Goal: Transaction & Acquisition: Purchase product/service

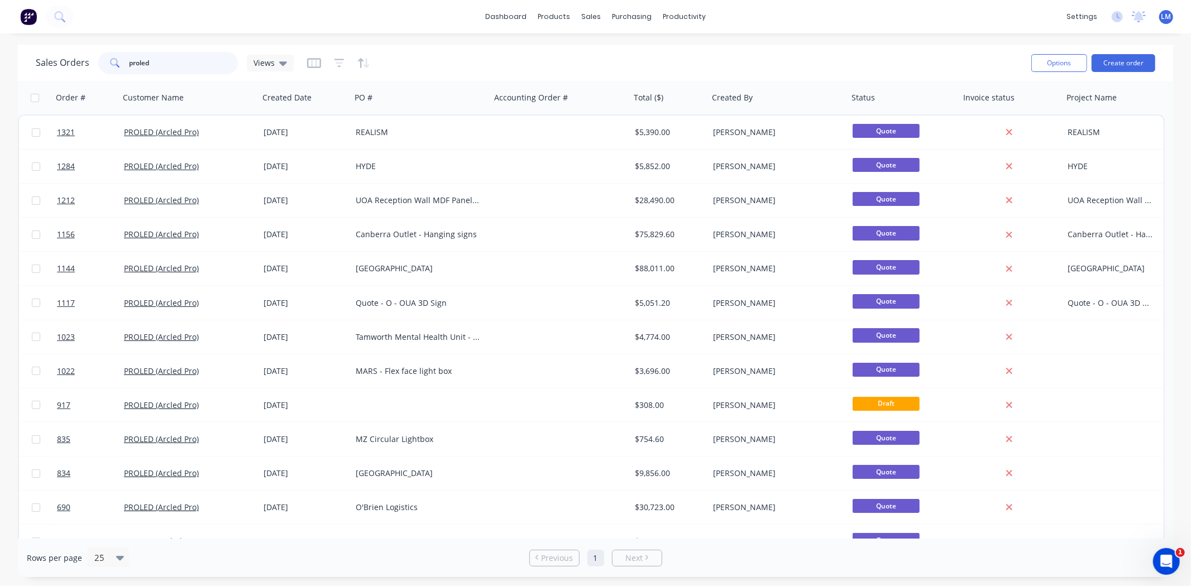
drag, startPoint x: 174, startPoint y: 64, endPoint x: 51, endPoint y: 76, distance: 122.8
click at [51, 76] on div "Sales Orders proled Views" at bounding box center [529, 62] width 986 height 27
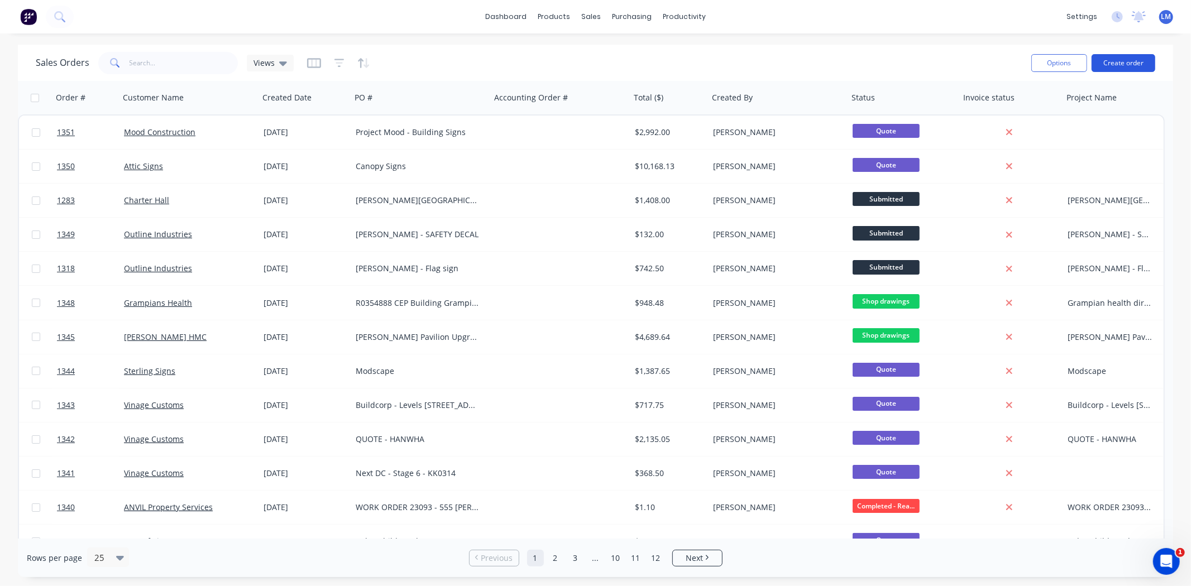
click at [1115, 64] on button "Create order" at bounding box center [1123, 63] width 64 height 18
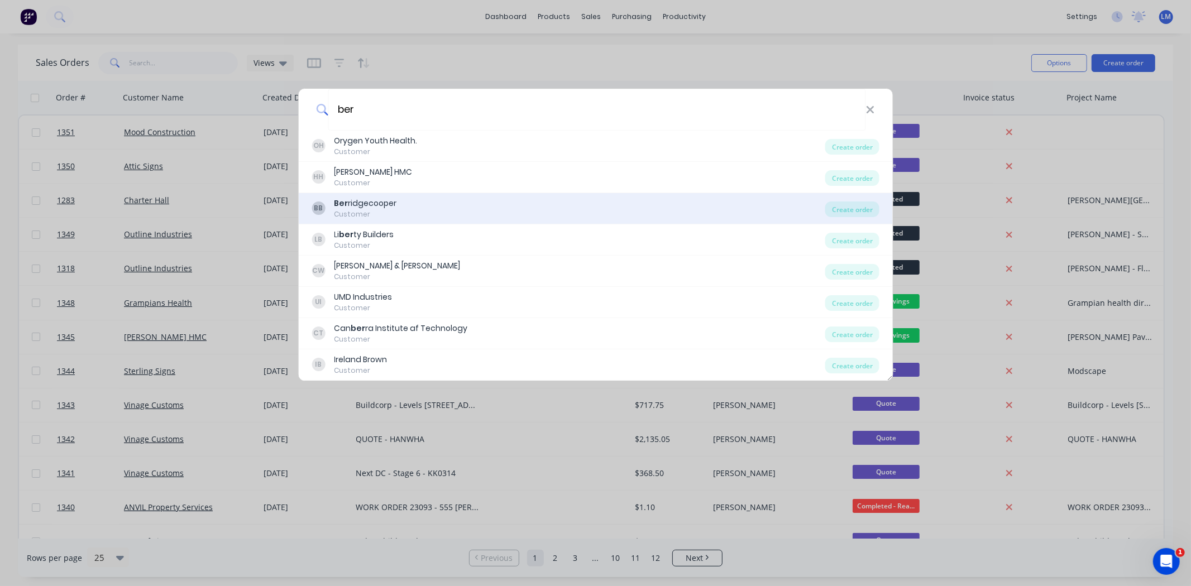
type input "ber"
click at [408, 208] on div "BB Ber ridgecooper Customer" at bounding box center [568, 209] width 514 height 22
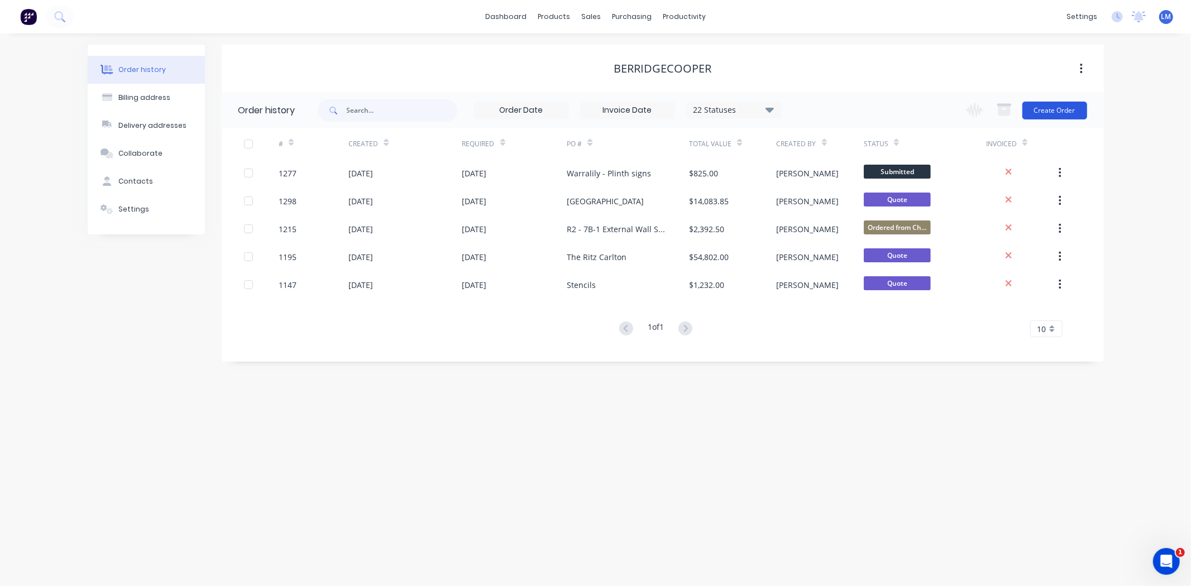
click at [1031, 109] on button "Create Order" at bounding box center [1054, 111] width 65 height 18
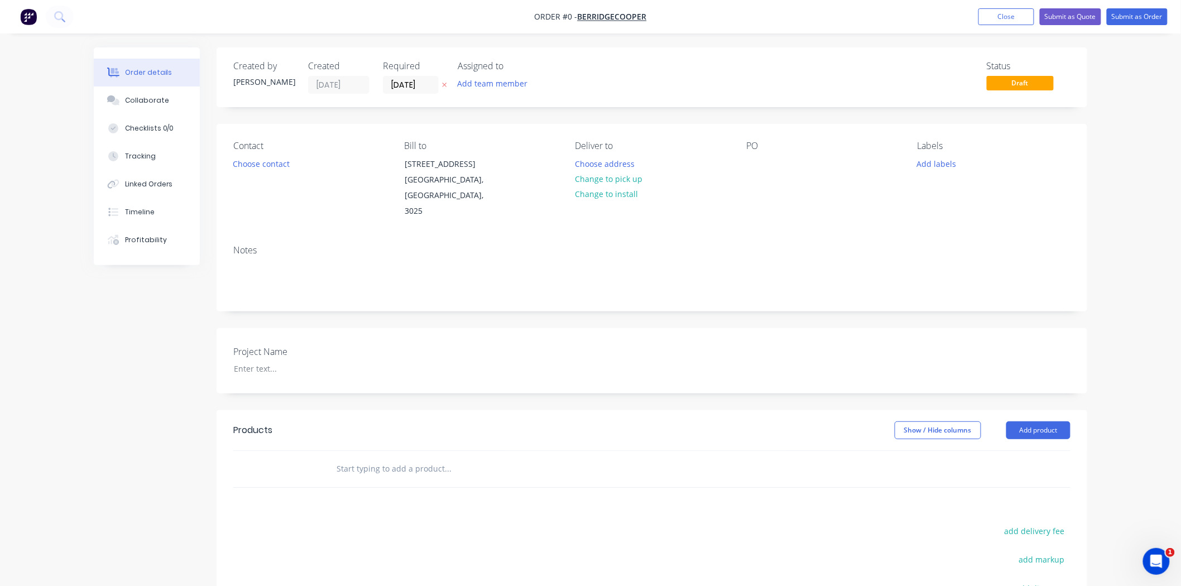
drag, startPoint x: 257, startPoint y: 172, endPoint x: 263, endPoint y: 165, distance: 9.5
click at [257, 171] on div "Contact Choose contact" at bounding box center [309, 180] width 153 height 79
click at [266, 154] on div "Contact Choose contact" at bounding box center [309, 180] width 153 height 79
click at [269, 161] on button "Choose contact" at bounding box center [261, 163] width 69 height 15
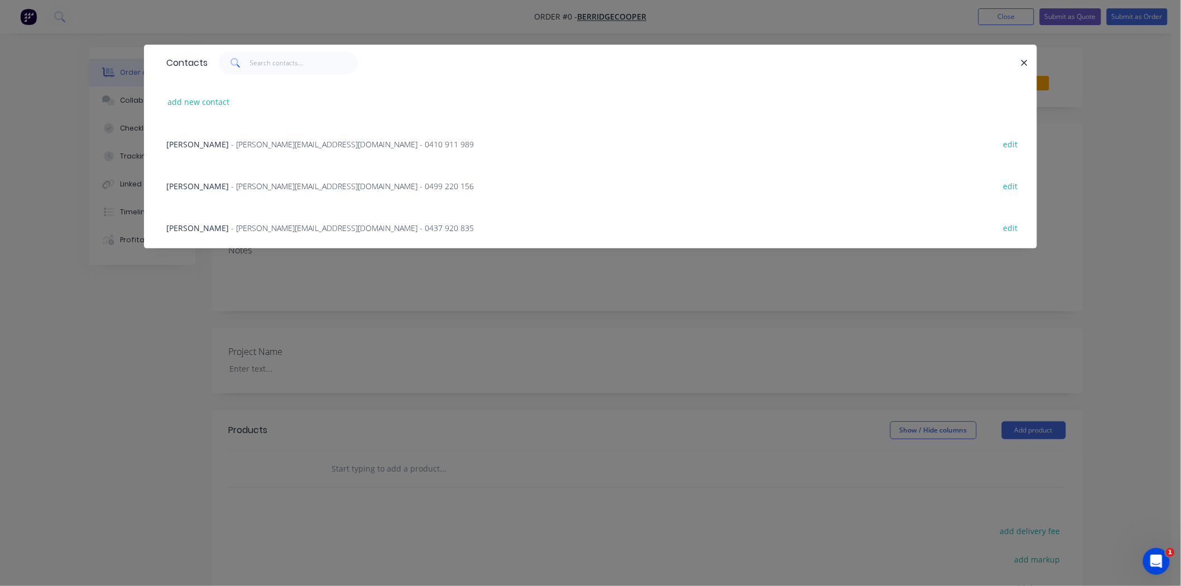
click at [257, 224] on span "- [PERSON_NAME][EMAIL_ADDRESS][DOMAIN_NAME] - 0437 920 835" at bounding box center [352, 228] width 243 height 11
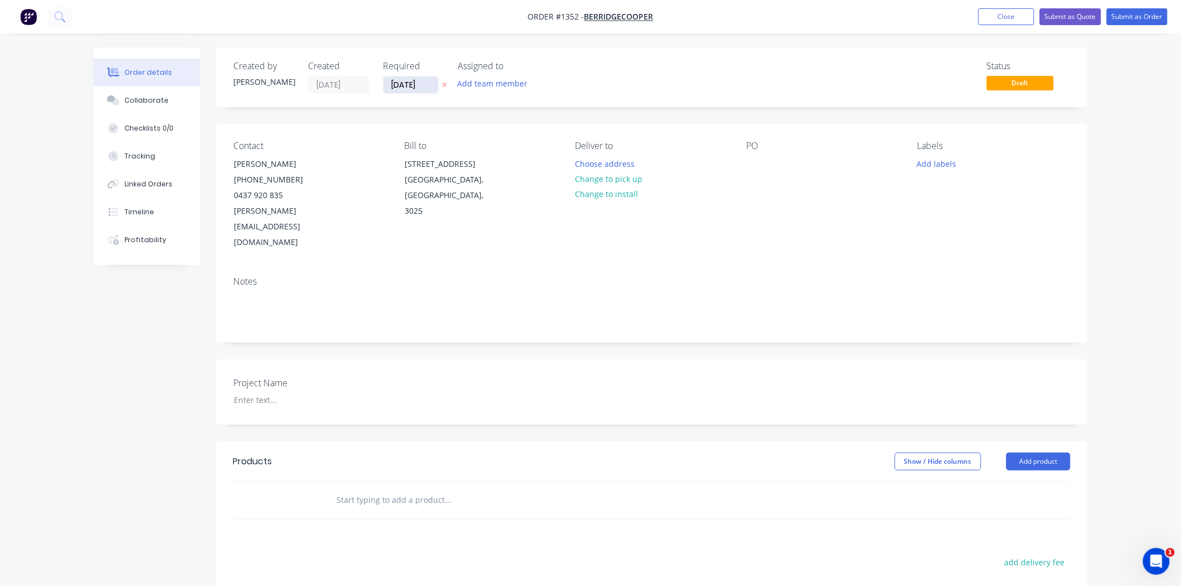
click at [421, 85] on input "[DATE]" at bounding box center [411, 84] width 55 height 17
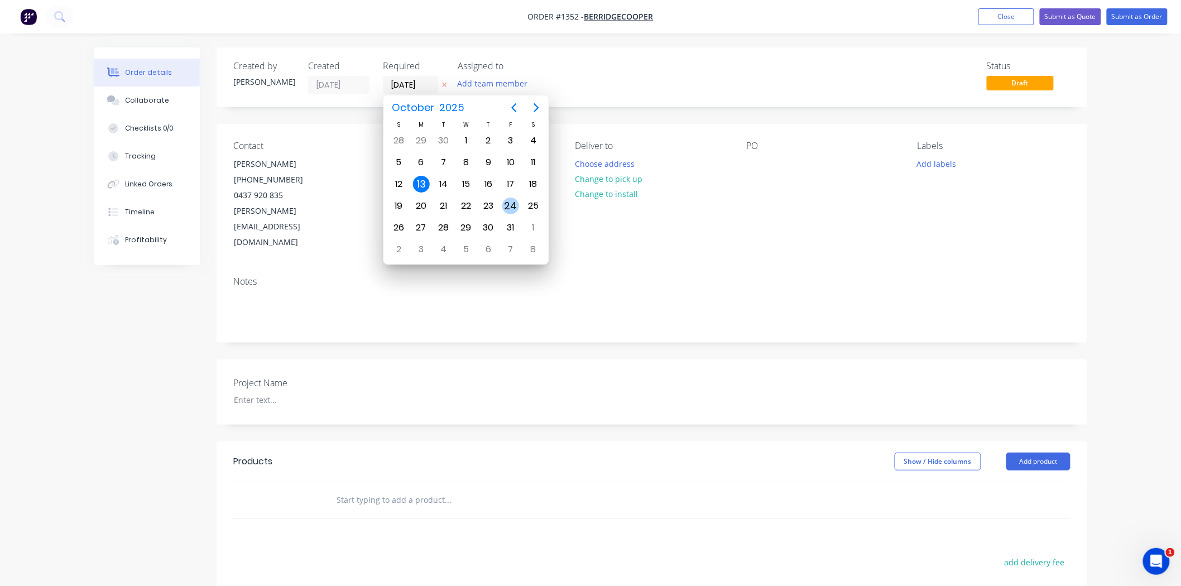
click at [505, 202] on div "24" at bounding box center [510, 206] width 17 height 17
type input "[DATE]"
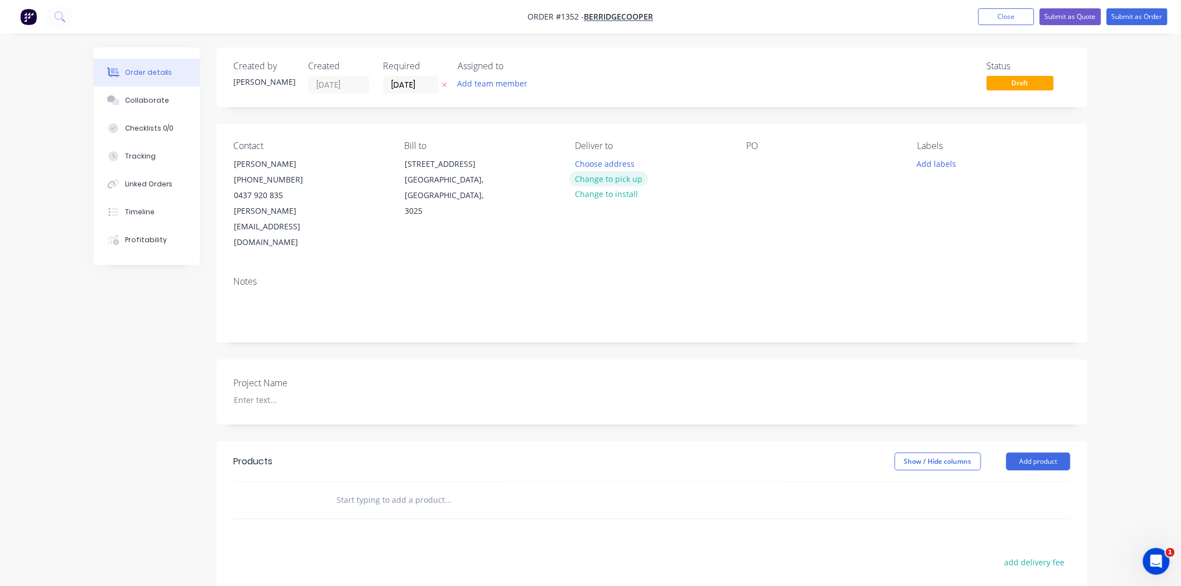
click at [610, 180] on button "Change to pick up" at bounding box center [608, 178] width 79 height 15
click at [756, 165] on div at bounding box center [755, 164] width 18 height 16
paste div
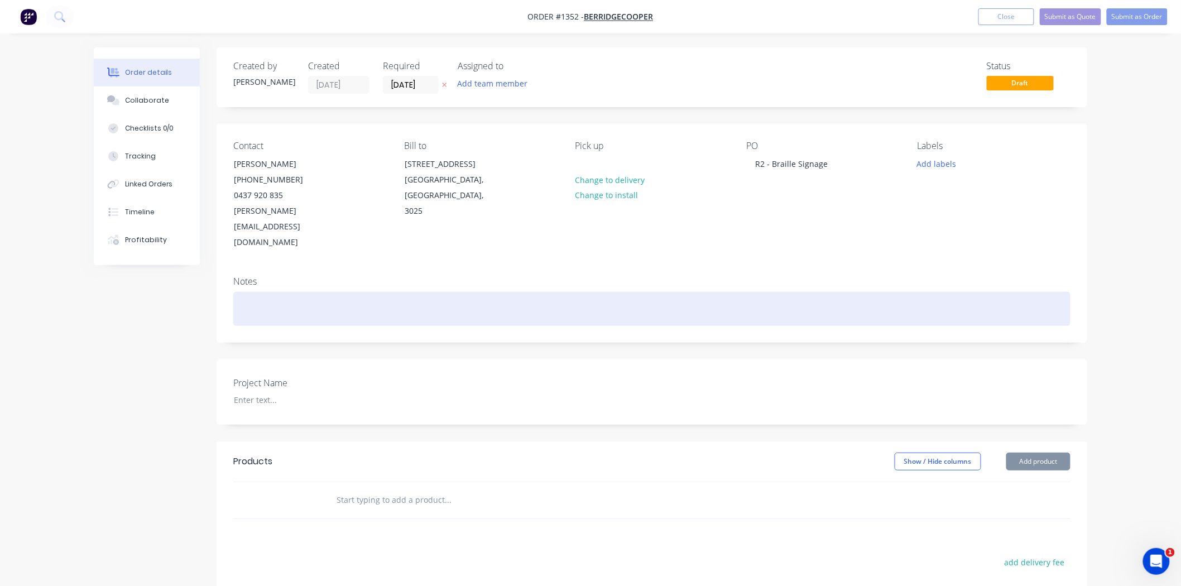
drag, startPoint x: 806, startPoint y: 292, endPoint x: 798, endPoint y: 292, distance: 7.3
click at [803, 292] on div at bounding box center [651, 309] width 837 height 34
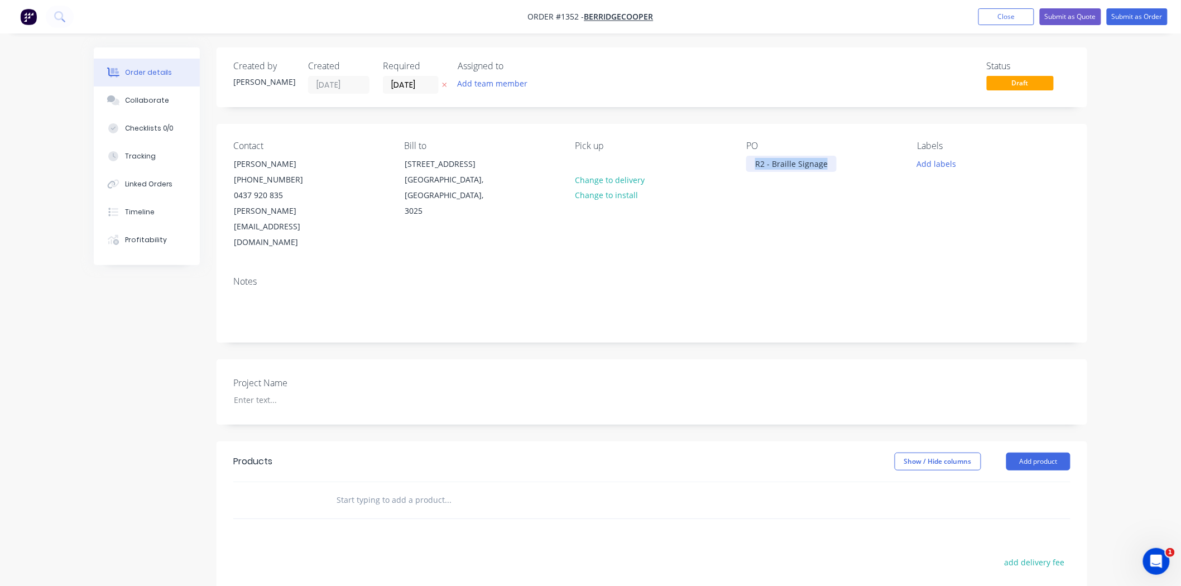
drag, startPoint x: 827, startPoint y: 164, endPoint x: 706, endPoint y: 167, distance: 120.6
click at [706, 167] on div "Contact [PERSON_NAME] [PHONE_NUMBER] [EMAIL_ADDRESS][DOMAIN_NAME] Bill to [STRE…" at bounding box center [652, 195] width 871 height 143
copy div "R2 - Braille Signage"
click at [272, 392] on div at bounding box center [296, 400] width 140 height 16
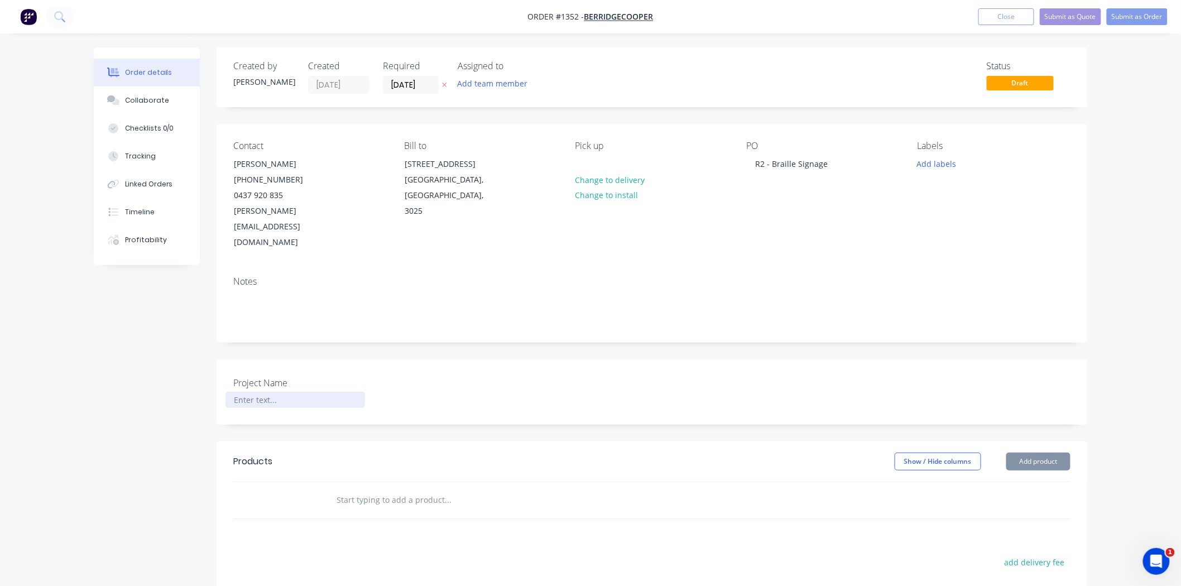
paste div
drag, startPoint x: 451, startPoint y: 519, endPoint x: 444, endPoint y: 512, distance: 9.9
click at [381, 489] on input "text" at bounding box center [447, 500] width 223 height 22
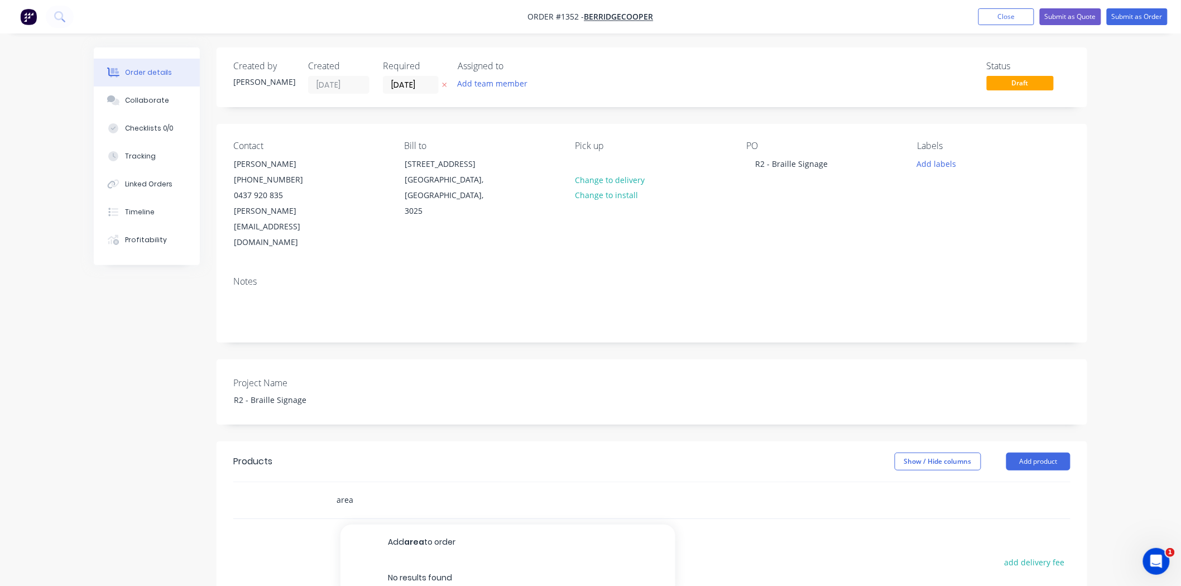
click at [309, 482] on div "area Add area to order No results found" at bounding box center [651, 500] width 837 height 36
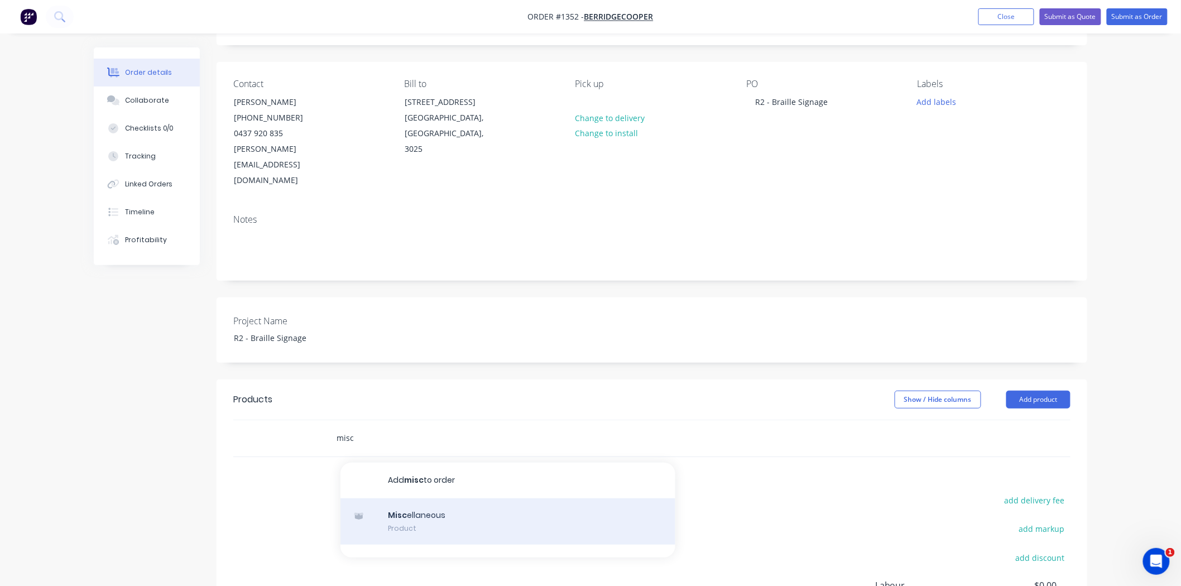
type input "misc"
click at [477, 499] on div "Misc ellaneous Product" at bounding box center [508, 522] width 335 height 47
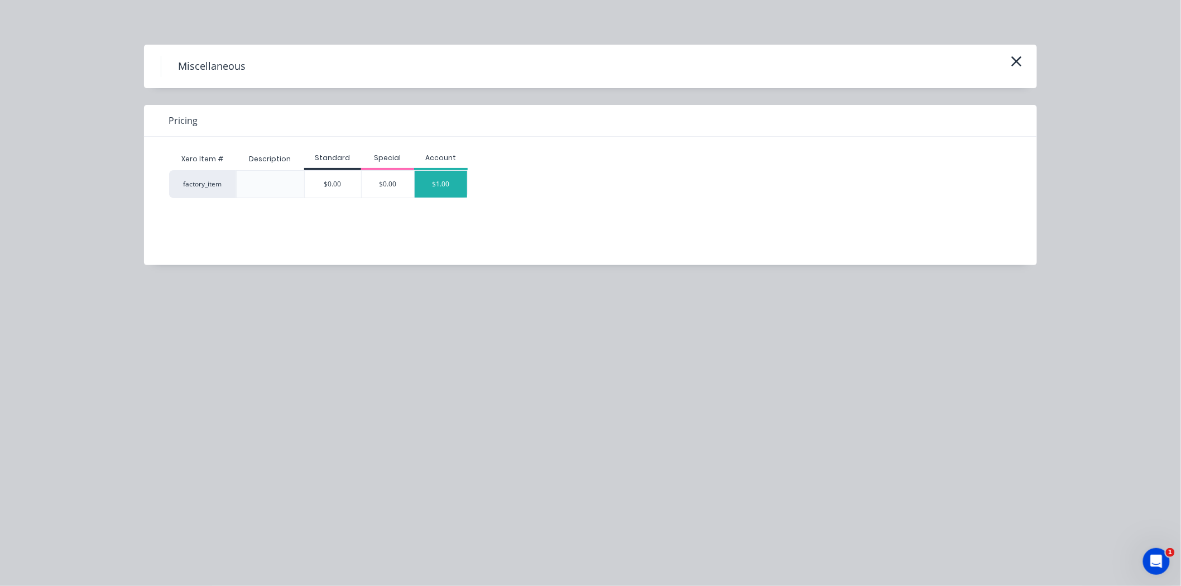
click at [439, 185] on div "$1.00" at bounding box center [441, 184] width 52 height 27
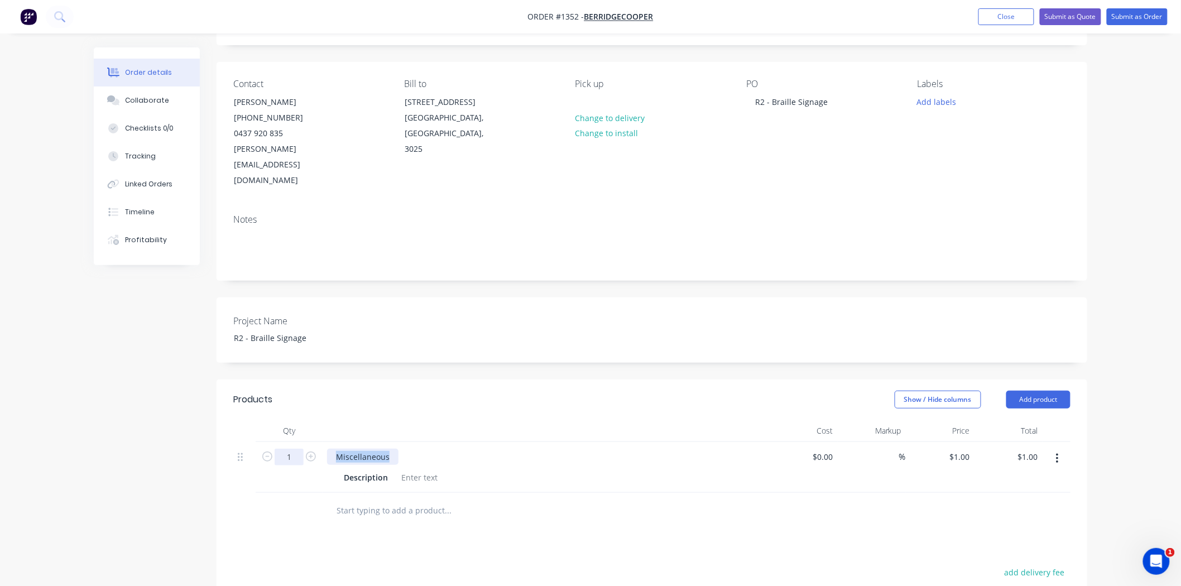
drag, startPoint x: 330, startPoint y: 427, endPoint x: 300, endPoint y: 427, distance: 30.1
click at [300, 442] on div "1 Miscellaneous Description $0.00 $0.00 % $1.00 $1.00 $1.00 $1.00" at bounding box center [651, 467] width 837 height 51
click at [336, 449] on div "Area of Refuge signage" at bounding box center [379, 457] width 104 height 16
click at [483, 500] on input "text" at bounding box center [447, 511] width 223 height 22
click at [433, 469] on div at bounding box center [419, 477] width 45 height 16
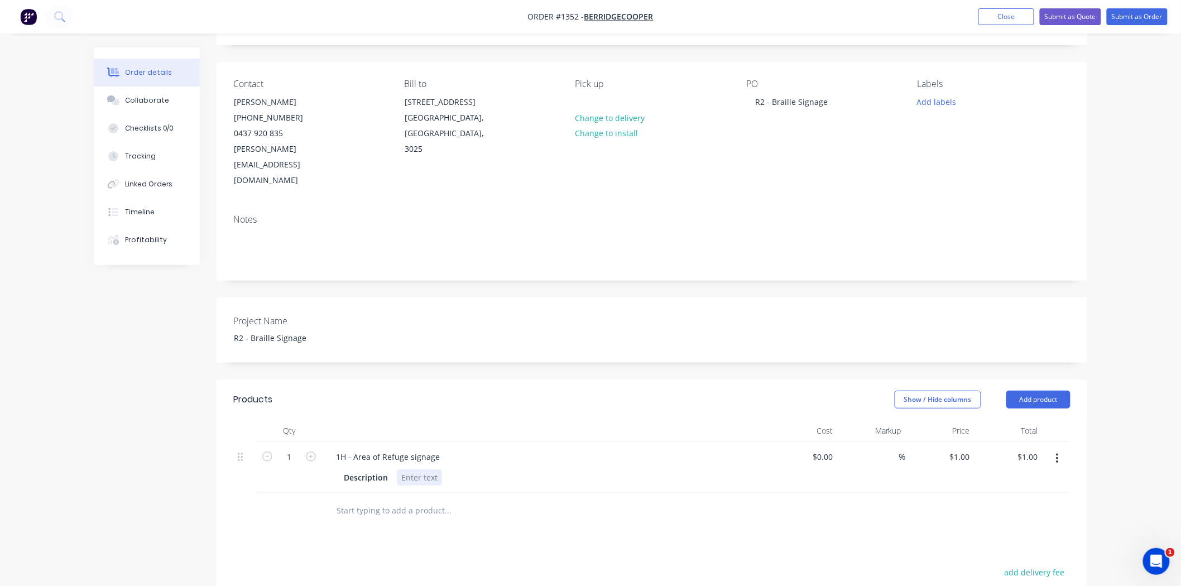
paste div
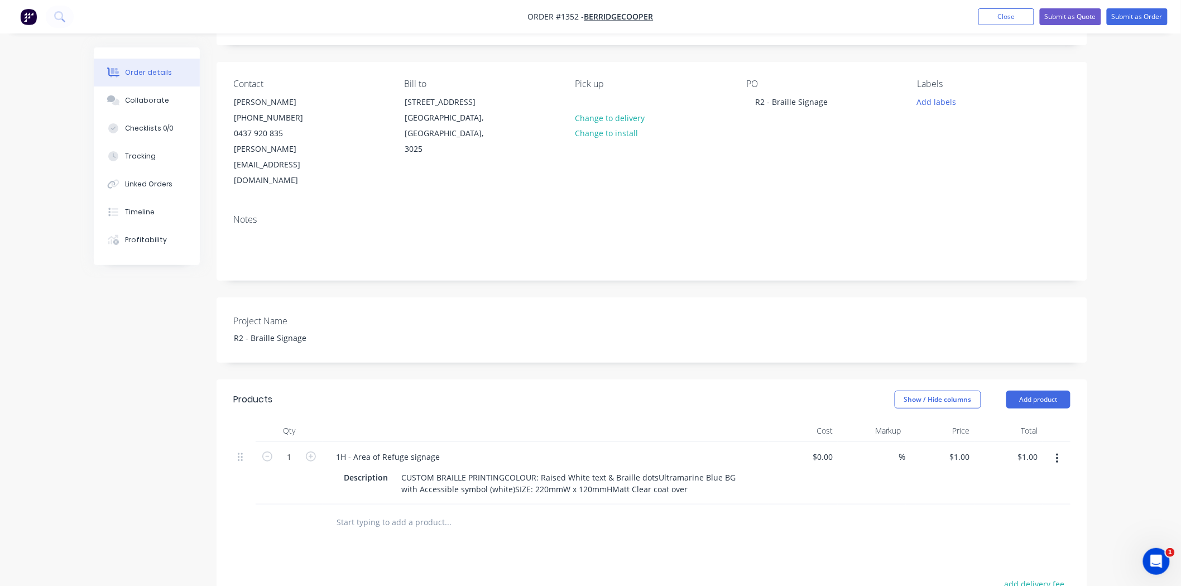
click at [564, 560] on div "Products Show / Hide columns Add product Qty Cost Markup Price Total 1 1H - Are…" at bounding box center [652, 594] width 871 height 429
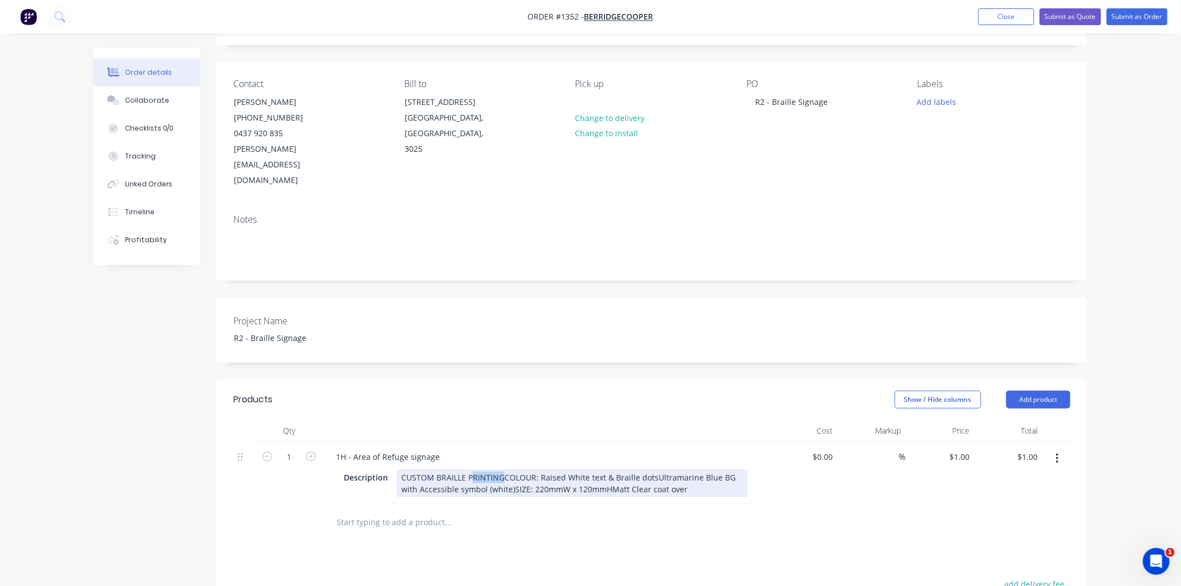
drag, startPoint x: 485, startPoint y: 444, endPoint x: 501, endPoint y: 444, distance: 16.7
click at [501, 469] on div "CUSTOM BRAILLE PRINTINGCOLOUR: Raised White text & Braille dotsUltramarine Blue…" at bounding box center [572, 483] width 351 height 28
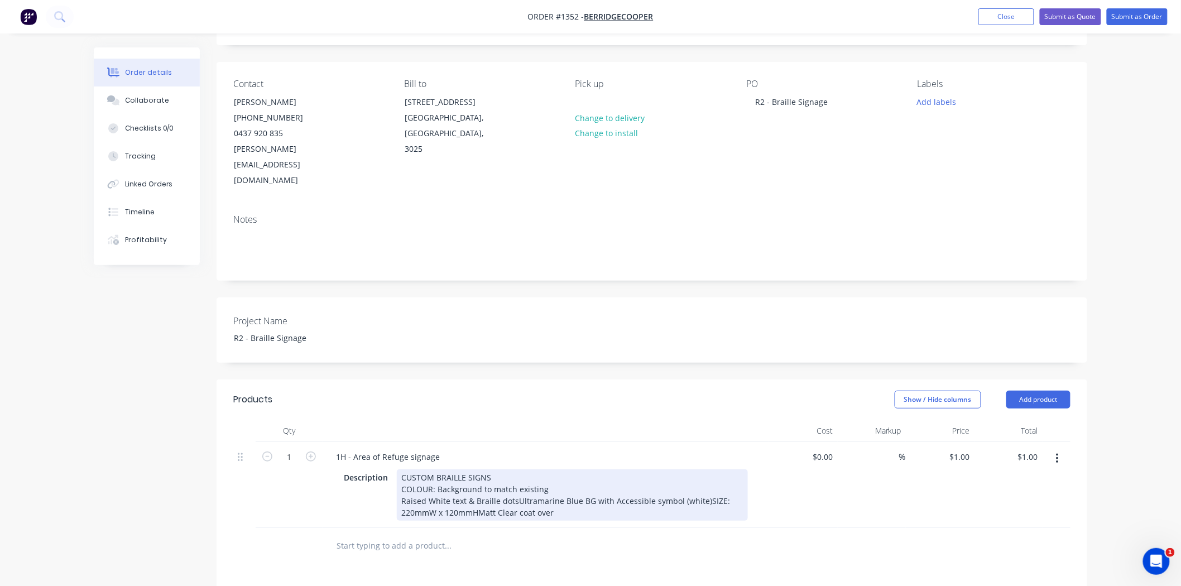
click at [514, 469] on div "CUSTOM BRAILLE SIGNS COLOUR: Background to match existing Raised White text & B…" at bounding box center [572, 494] width 351 height 51
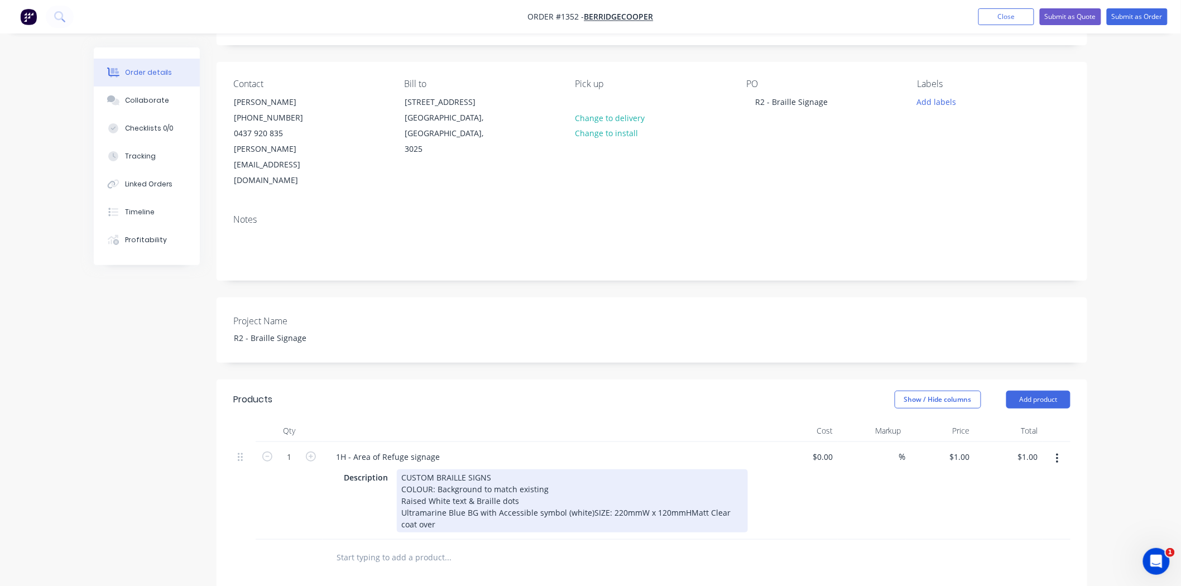
click at [588, 480] on div "CUSTOM BRAILLE SIGNS COLOUR: Background to match existing Raised White text & B…" at bounding box center [572, 500] width 351 height 63
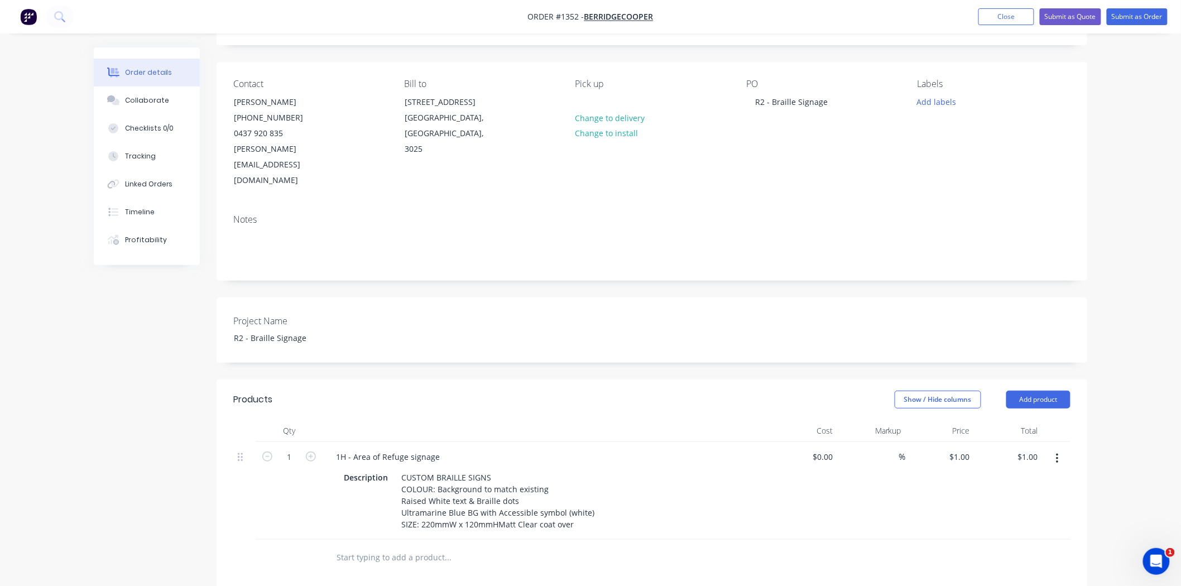
click at [594, 547] on div at bounding box center [494, 558] width 335 height 22
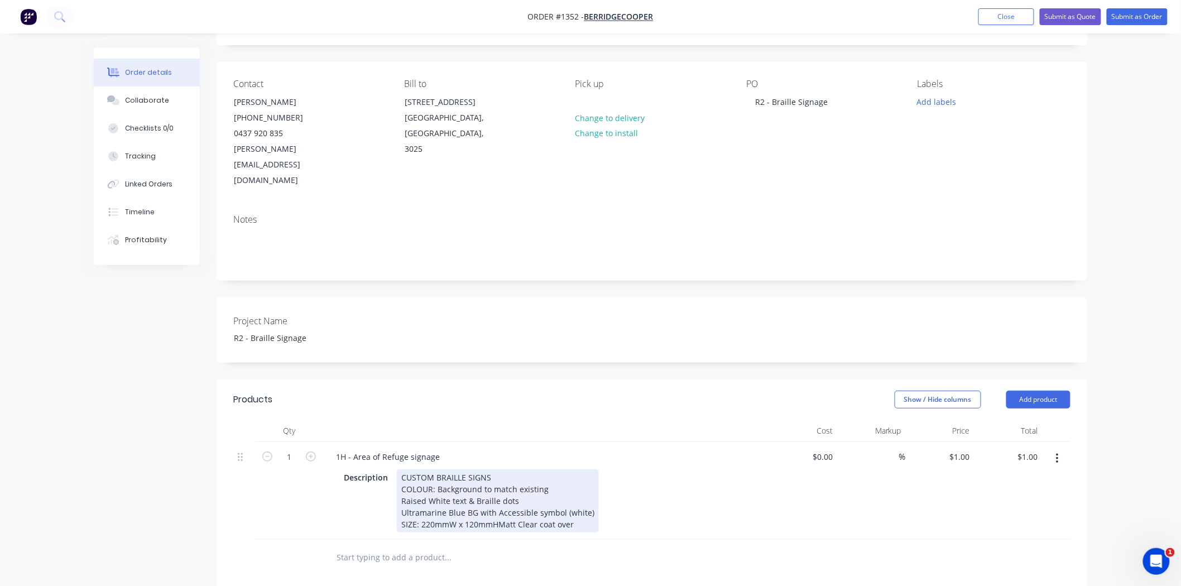
click at [498, 492] on div "CUSTOM BRAILLE SIGNS COLOUR: Background to match existing Raised White text & B…" at bounding box center [498, 500] width 202 height 63
click at [495, 504] on div "CUSTOM BRAILLE SIGNS COLOUR: Background to match existing Raised White text & B…" at bounding box center [498, 506] width 202 height 75
click at [735, 488] on div "Description CUSTOM BRAILLE SIGNS COLOUR: Background to match existing Raised Wh…" at bounding box center [543, 512] width 409 height 87
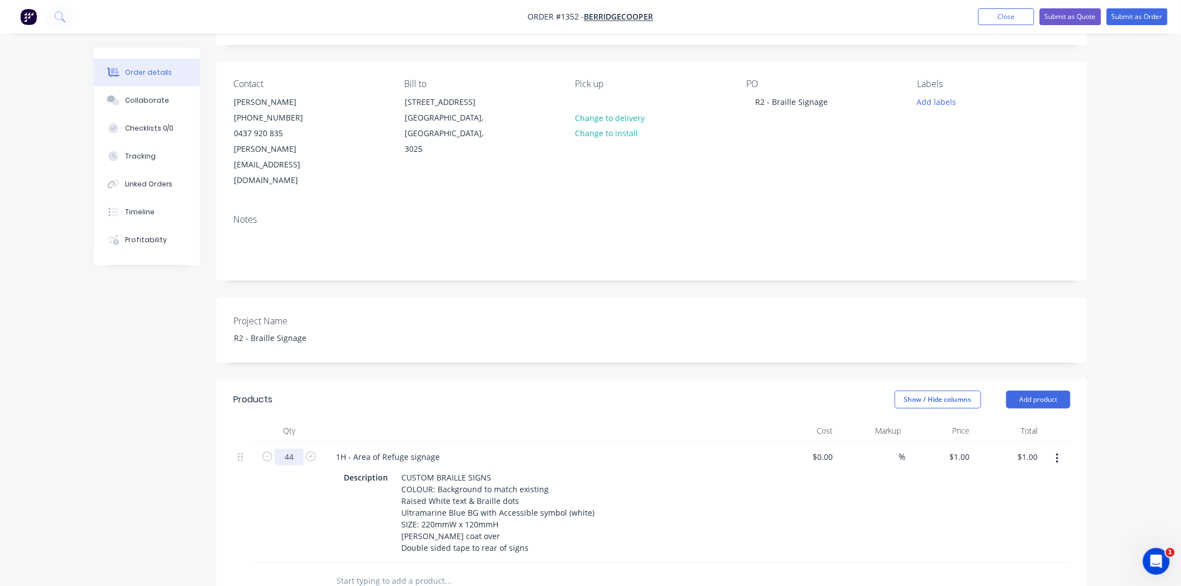
type input "44"
type input "$44.00"
click at [859, 494] on div "%" at bounding box center [872, 502] width 69 height 121
click at [894, 449] on input at bounding box center [892, 457] width 13 height 16
type input "50"
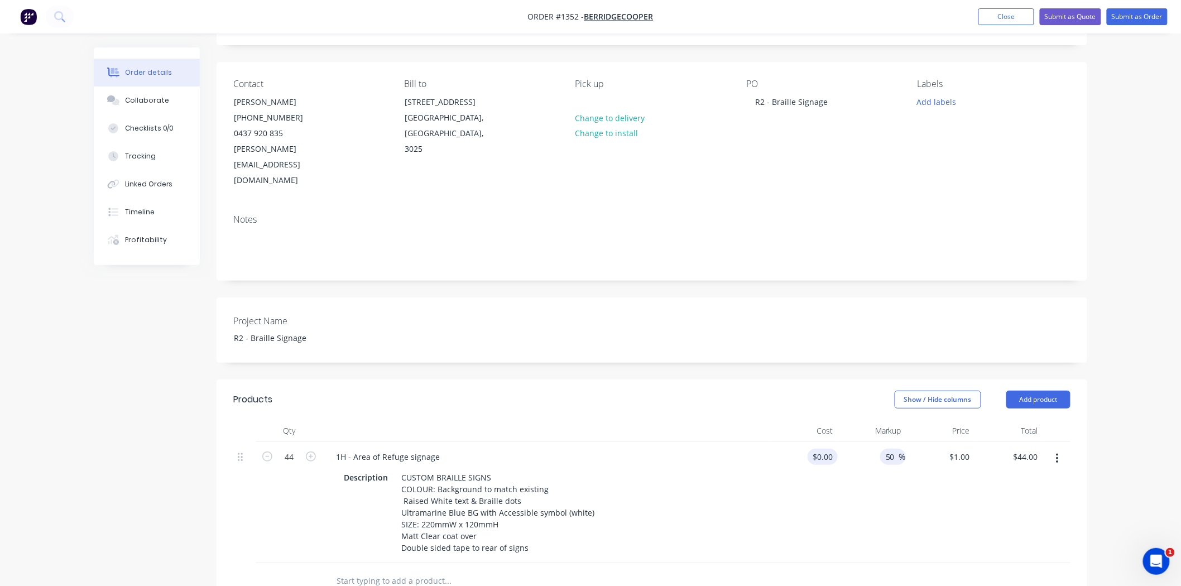
type input "$0.00"
click at [824, 449] on div "$0.00" at bounding box center [823, 457] width 30 height 16
type input "$34.00"
type input "$51.00"
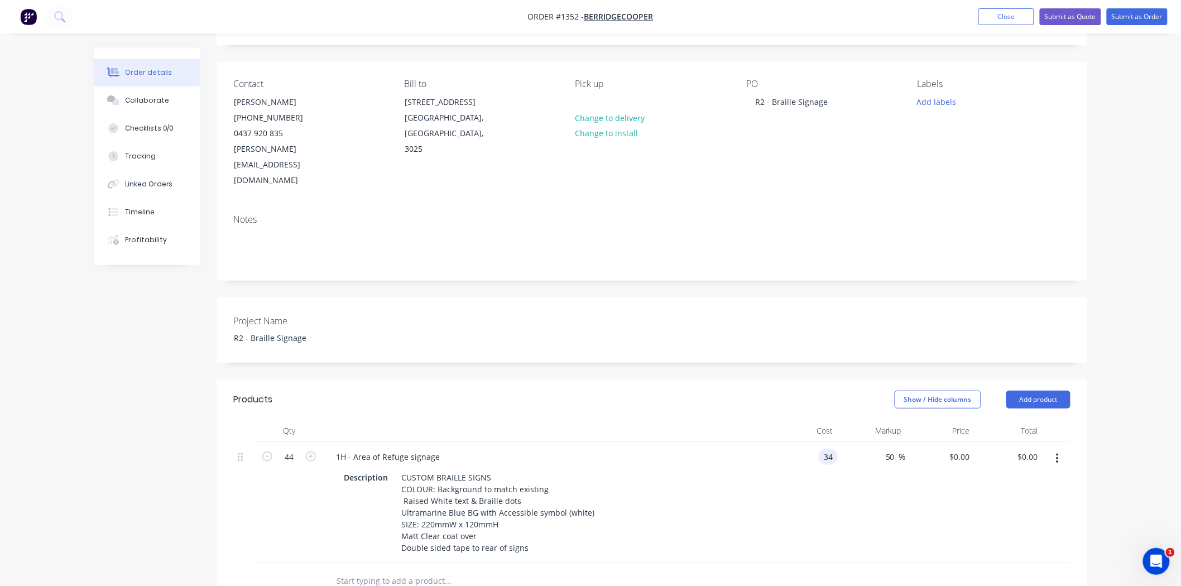
type input "$2,244.00"
click at [821, 483] on div "$34.00 34" at bounding box center [803, 502] width 69 height 121
drag, startPoint x: 953, startPoint y: 423, endPoint x: 998, endPoint y: 426, distance: 44.8
click at [998, 442] on div "44 1H - Area of Refuge signage Description CUSTOM BRAILLE SIGNS COLOUR: Backgro…" at bounding box center [651, 502] width 837 height 121
type input "50"
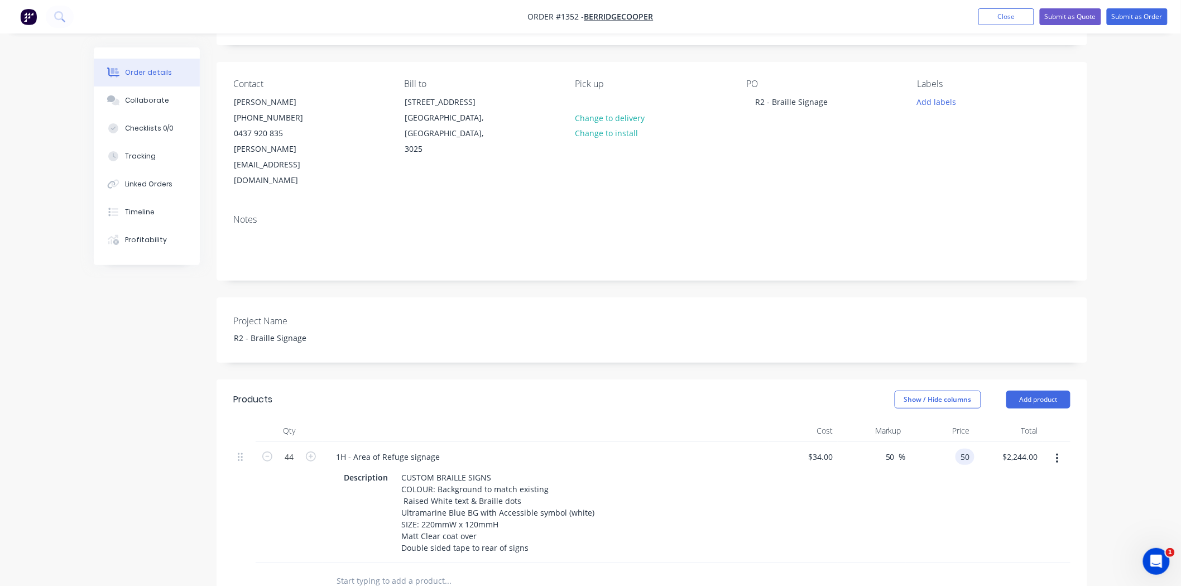
type input "47.06"
type input "$50.00"
type input "$2,200.00"
click at [983, 479] on div "$2,200.00 $2,200.00" at bounding box center [1009, 502] width 69 height 121
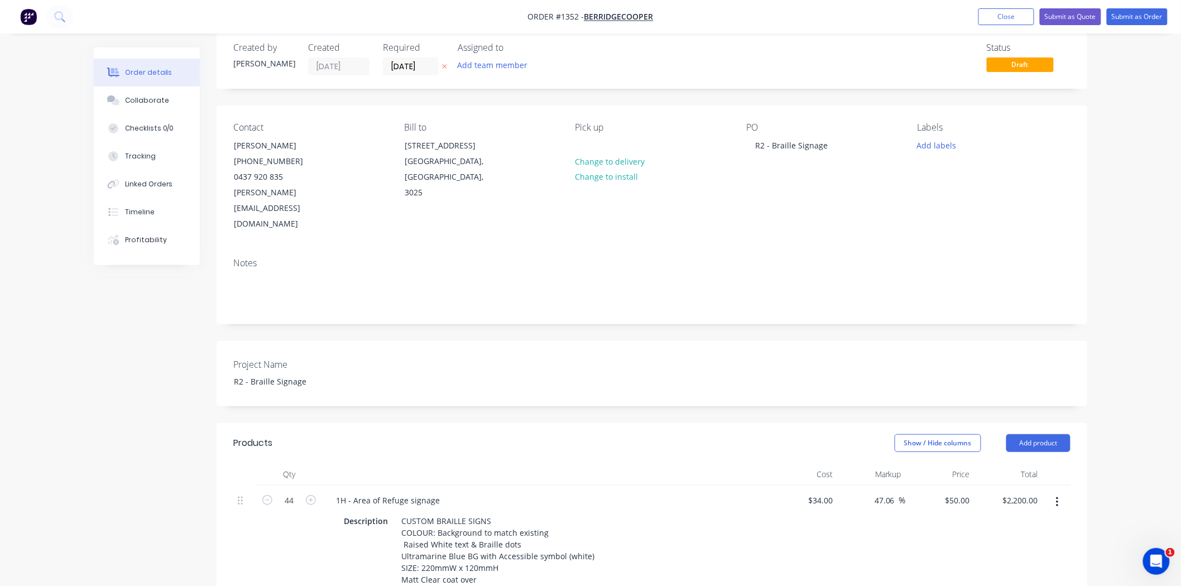
scroll to position [0, 0]
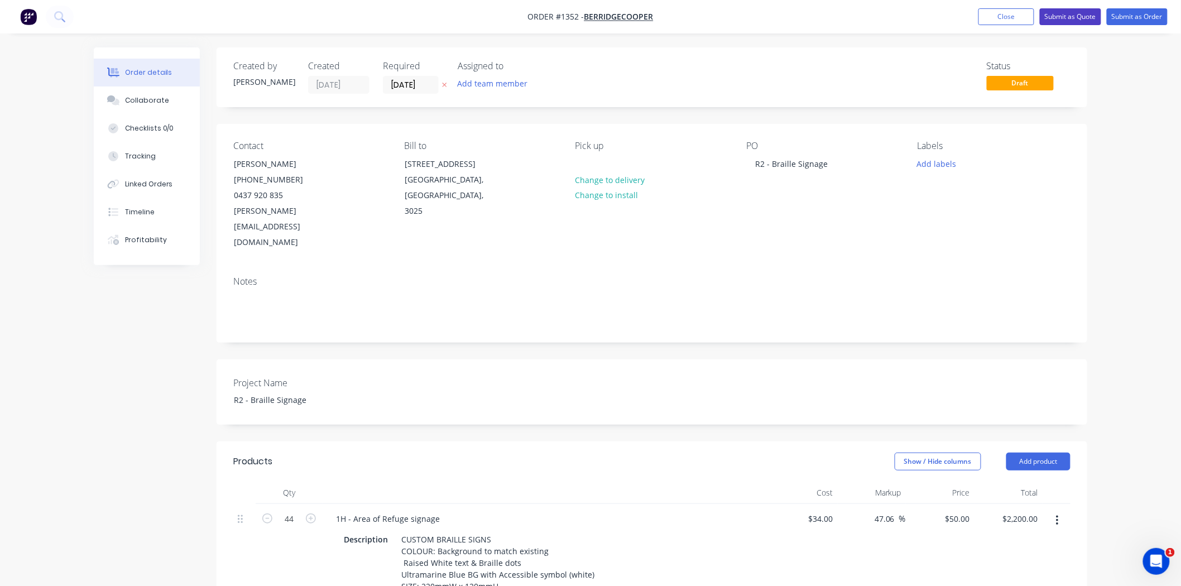
click at [1068, 17] on button "Submit as Quote" at bounding box center [1070, 16] width 61 height 17
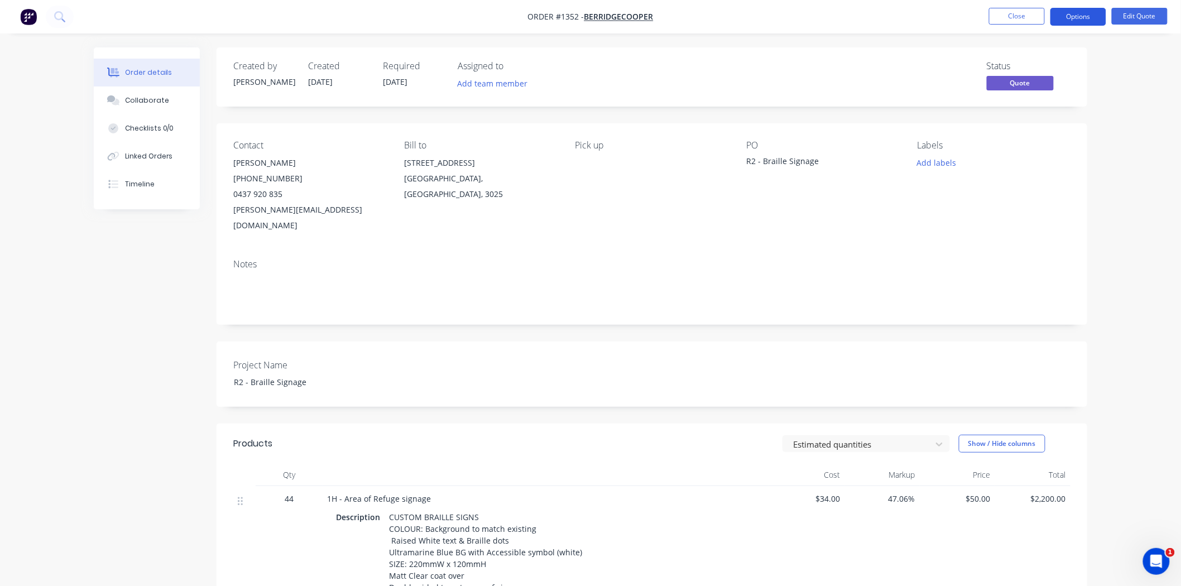
click at [1069, 18] on button "Options" at bounding box center [1079, 17] width 56 height 18
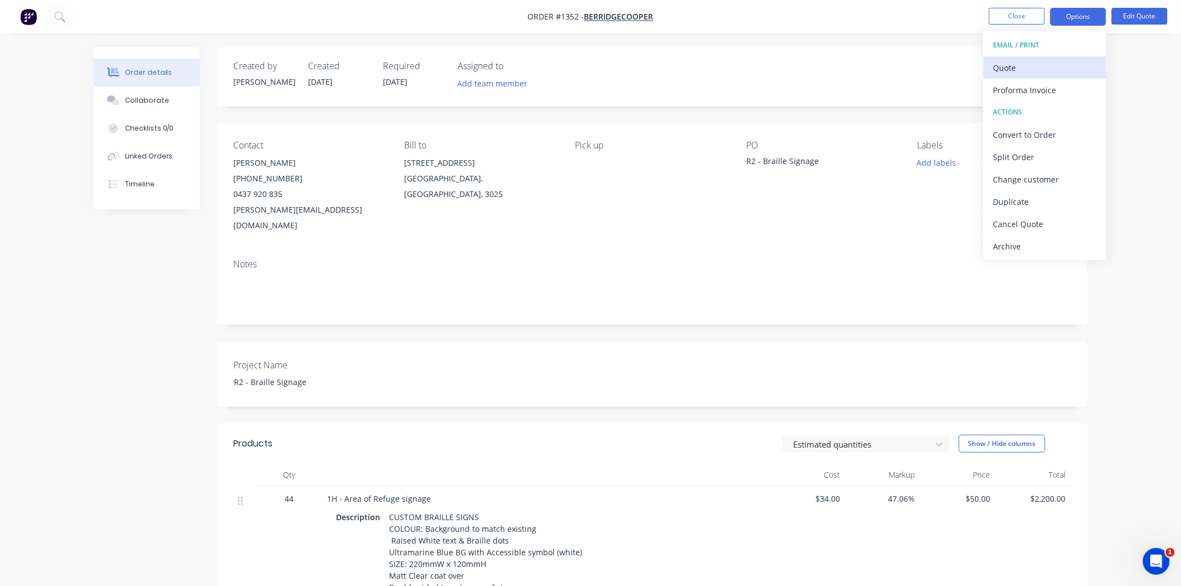
click at [1061, 65] on div "Quote" at bounding box center [1045, 68] width 103 height 16
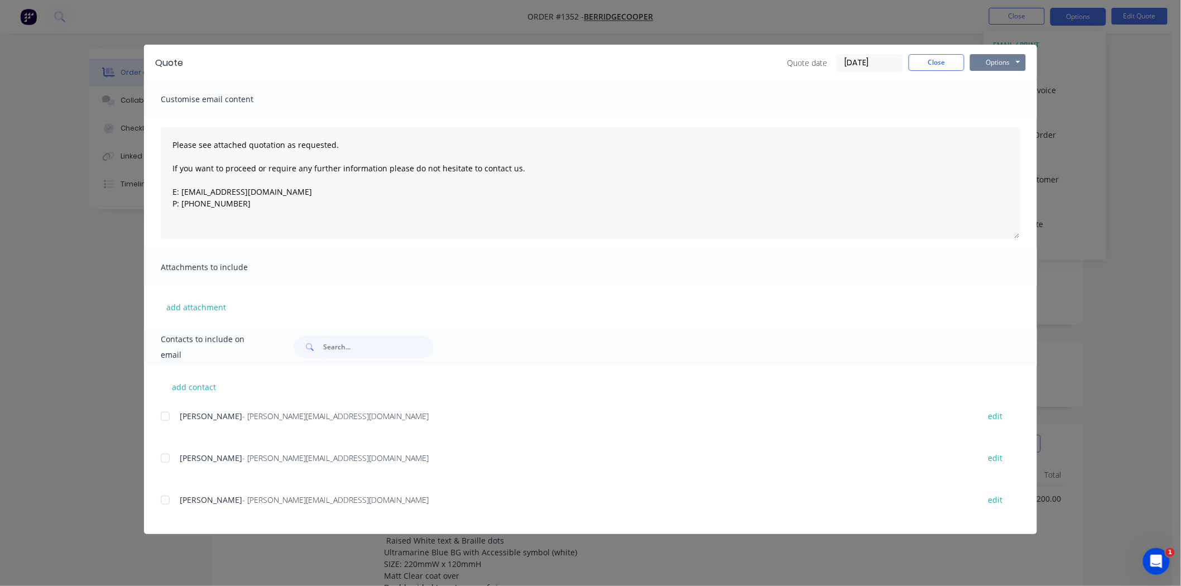
click at [1012, 62] on button "Options" at bounding box center [998, 62] width 56 height 17
click at [1001, 98] on button "Print" at bounding box center [1005, 101] width 71 height 18
click at [933, 64] on button "Close" at bounding box center [937, 62] width 56 height 17
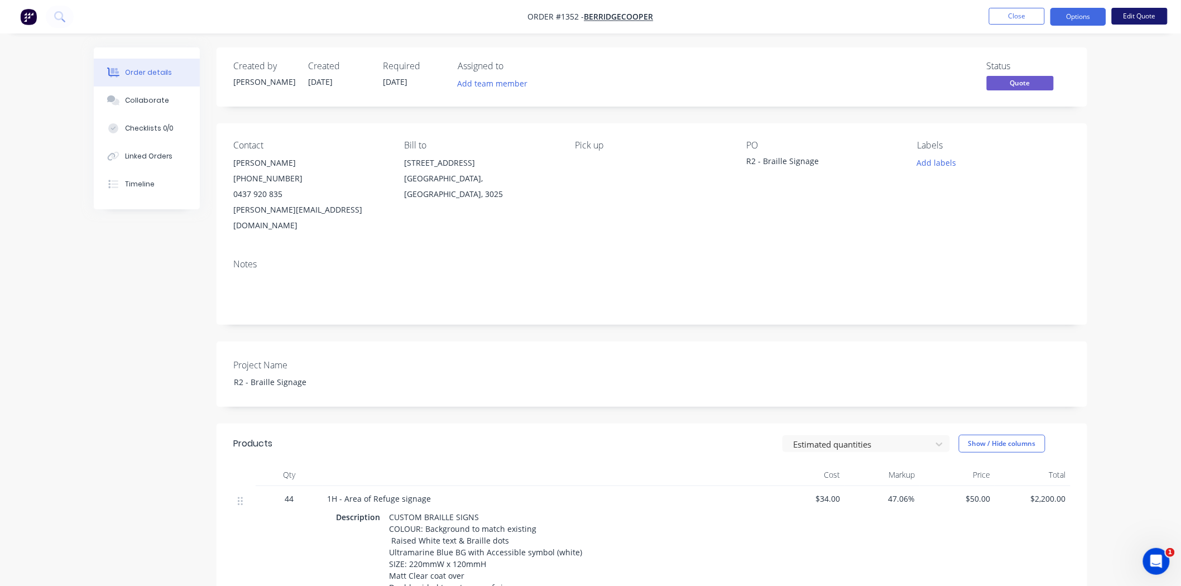
click at [1139, 21] on button "Edit Quote" at bounding box center [1140, 16] width 56 height 17
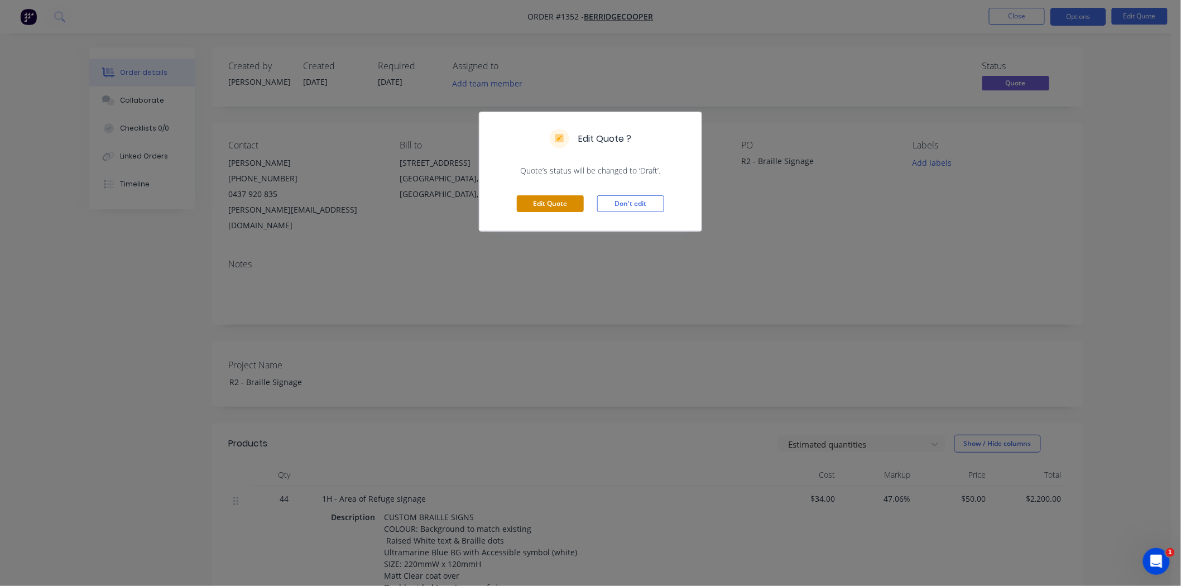
click at [550, 203] on button "Edit Quote" at bounding box center [550, 203] width 67 height 17
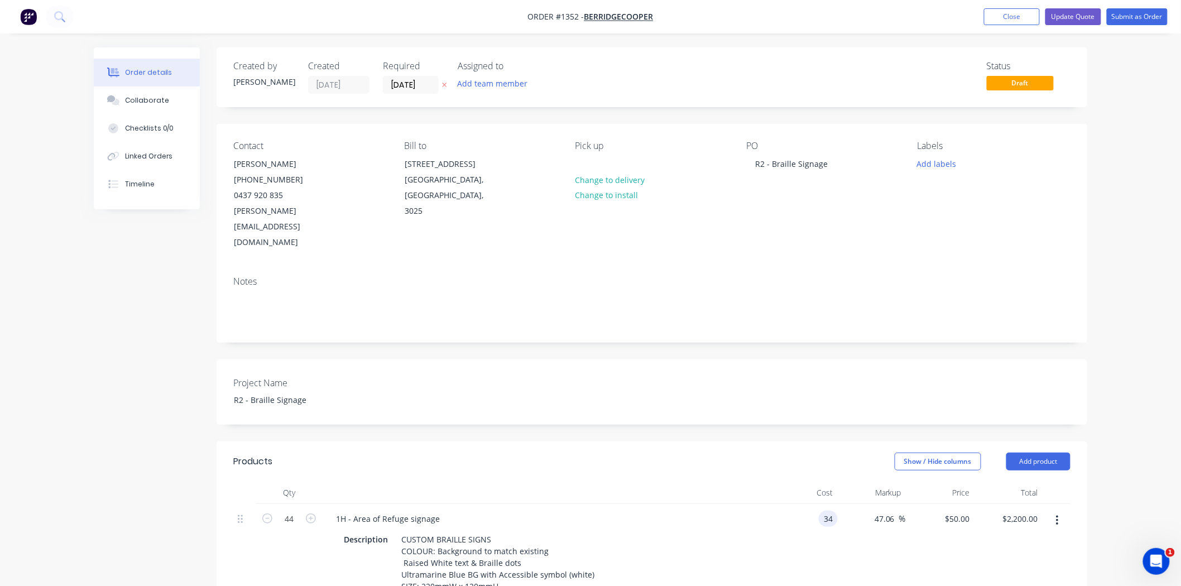
click at [822, 511] on div "34 34" at bounding box center [828, 519] width 19 height 16
type input "$30.00"
type input "$44.1176"
type input "$1,941.17"
click at [852, 535] on div "47.06 47.06 %" at bounding box center [872, 564] width 69 height 121
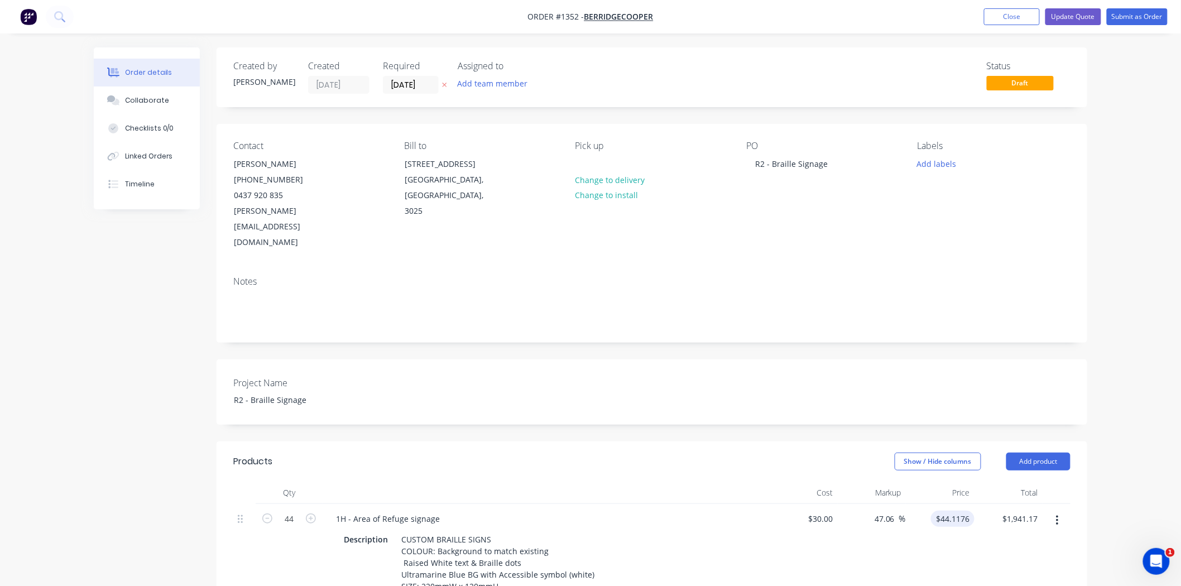
type input "44.1176"
type input "$0.00"
type input "1941.1744.1176"
type input "-100"
type input "45"
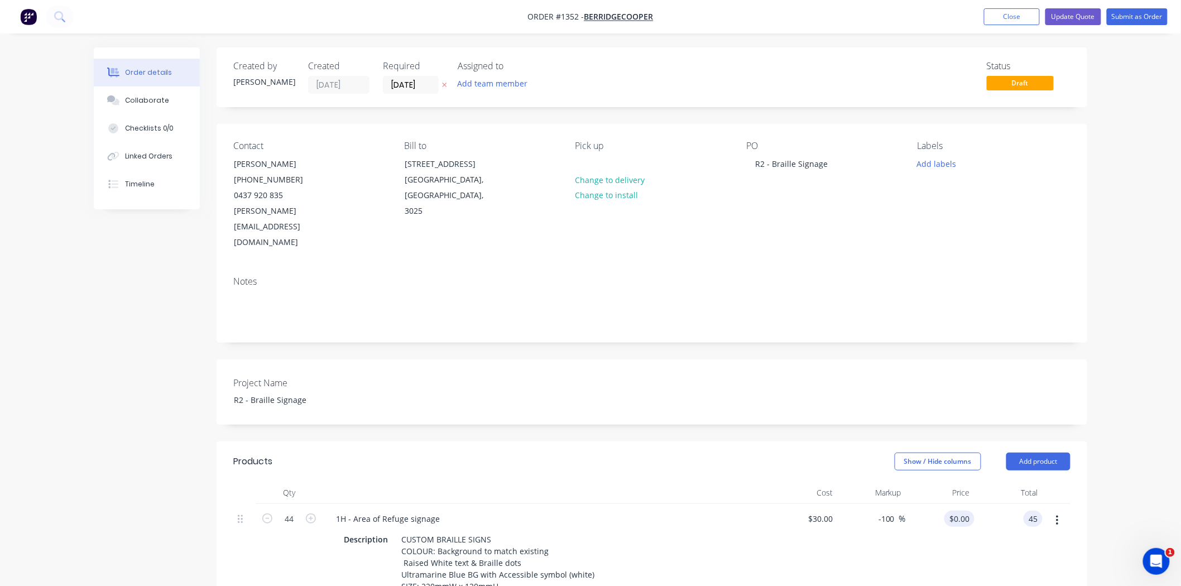
type input "-96.59"
type input "1.0227"
type input "$45.00"
type input "45"
type input "50"
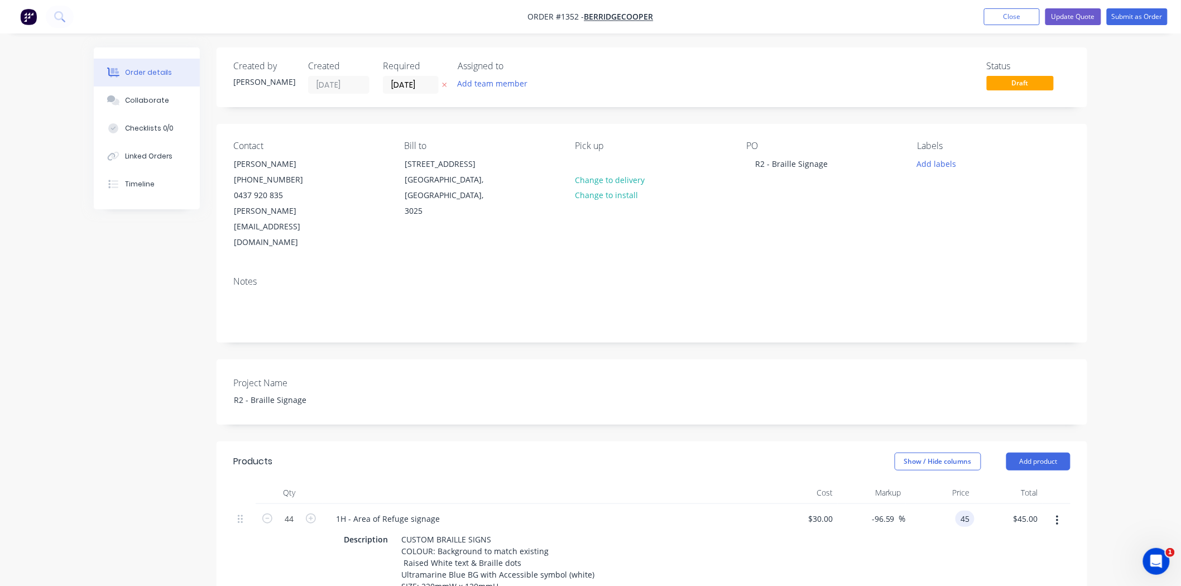
type input "$45.00"
type input "$1,980.00"
click at [924, 524] on div "$45.00 $45.00" at bounding box center [940, 564] width 69 height 121
click at [1070, 21] on button "Update Quote" at bounding box center [1074, 16] width 56 height 17
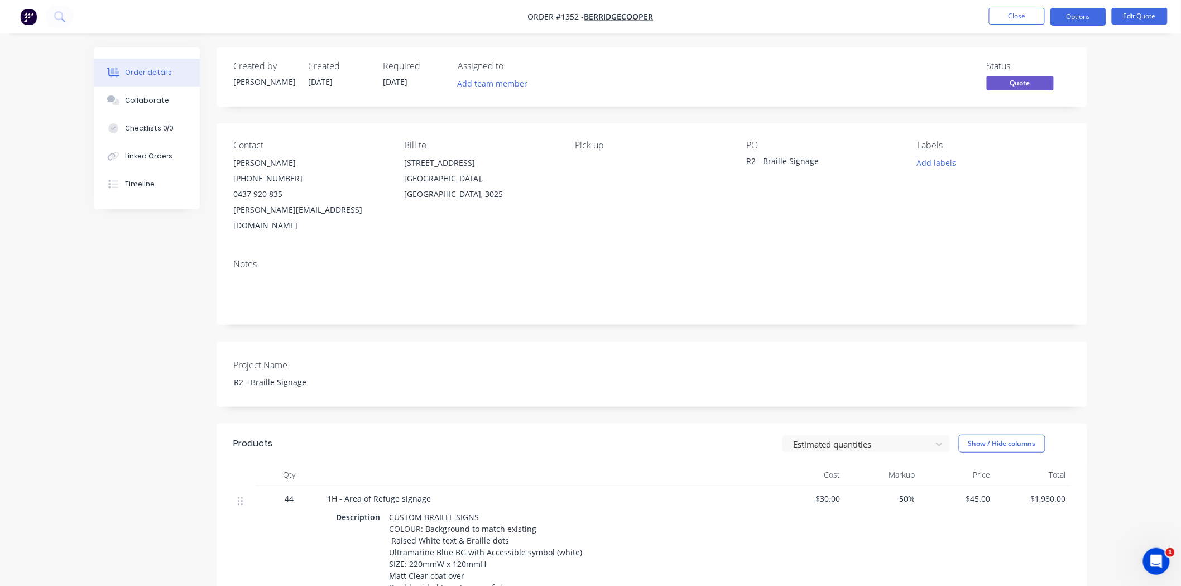
click at [1070, 21] on button "Options" at bounding box center [1079, 17] width 56 height 18
click at [1025, 68] on div "Quote" at bounding box center [1045, 68] width 103 height 16
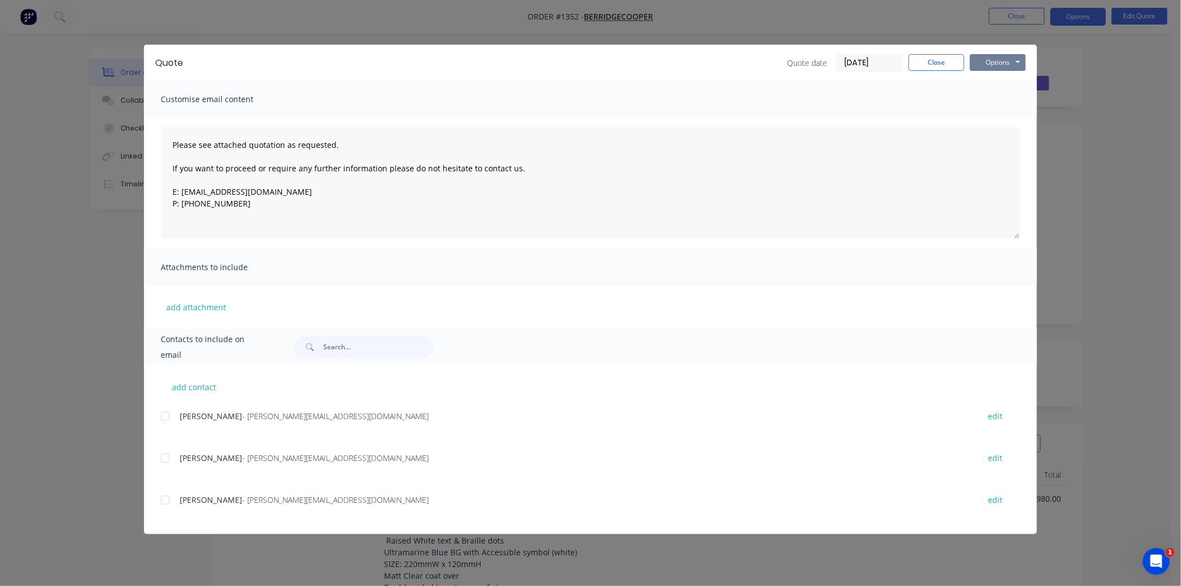
click at [1012, 63] on button "Options" at bounding box center [998, 62] width 56 height 17
click at [1002, 99] on button "Print" at bounding box center [1005, 101] width 71 height 18
click at [929, 57] on button "Close" at bounding box center [937, 62] width 56 height 17
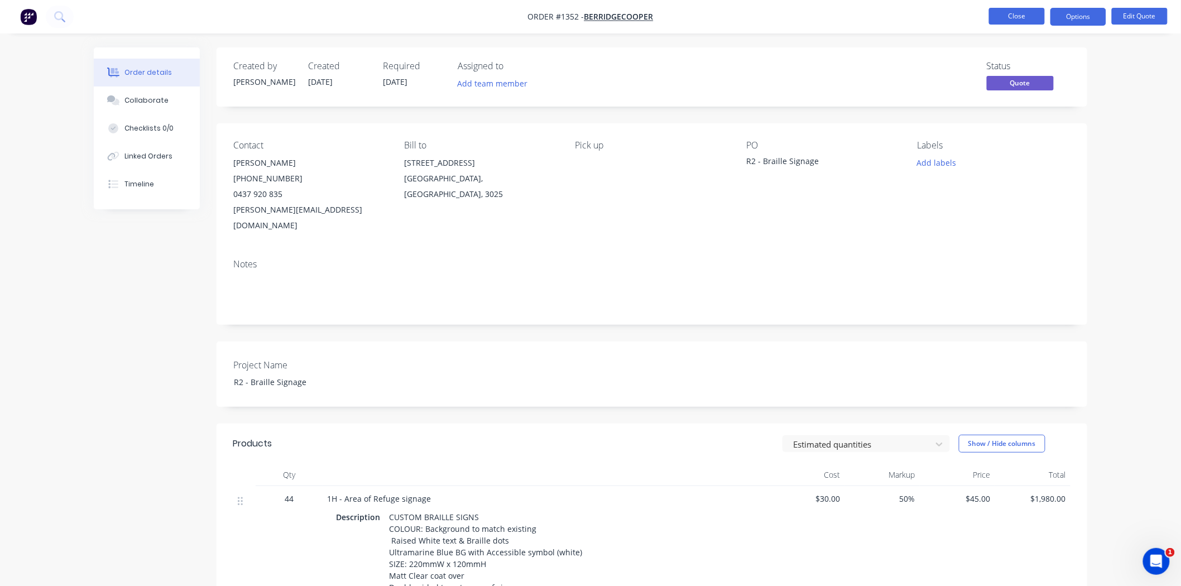
click at [1018, 15] on button "Close" at bounding box center [1017, 16] width 56 height 17
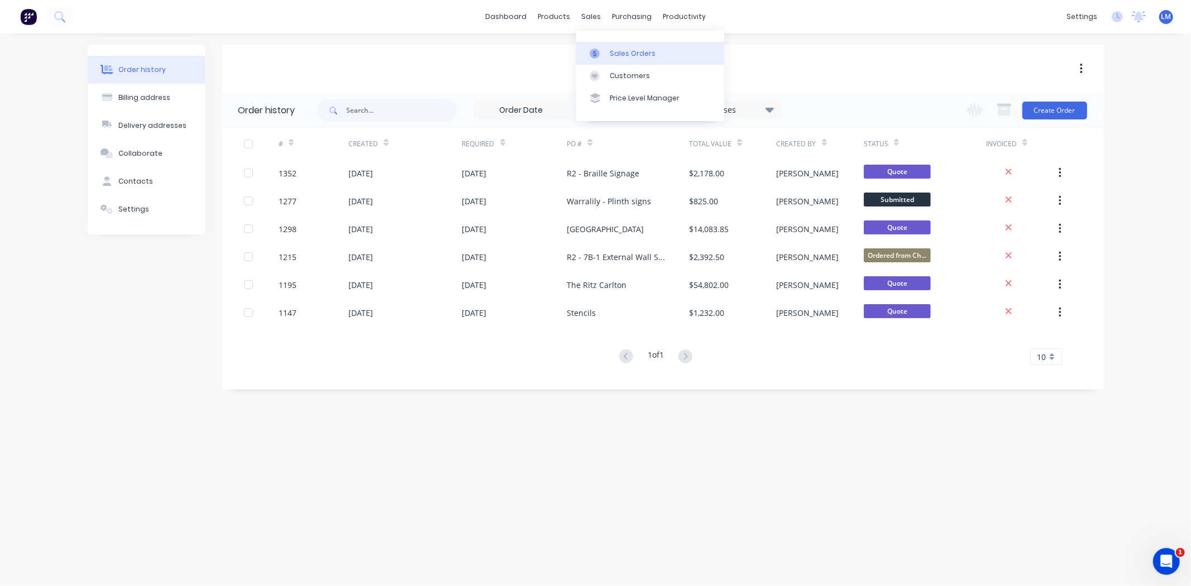
click at [624, 50] on div "Sales Orders" at bounding box center [633, 54] width 46 height 10
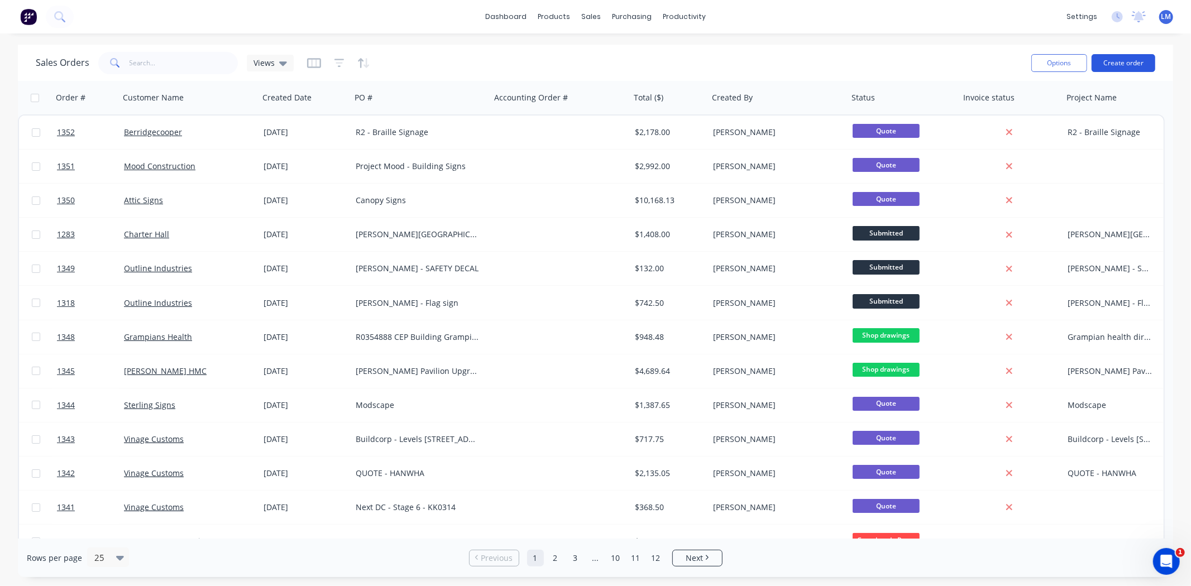
click at [1118, 59] on button "Create order" at bounding box center [1123, 63] width 64 height 18
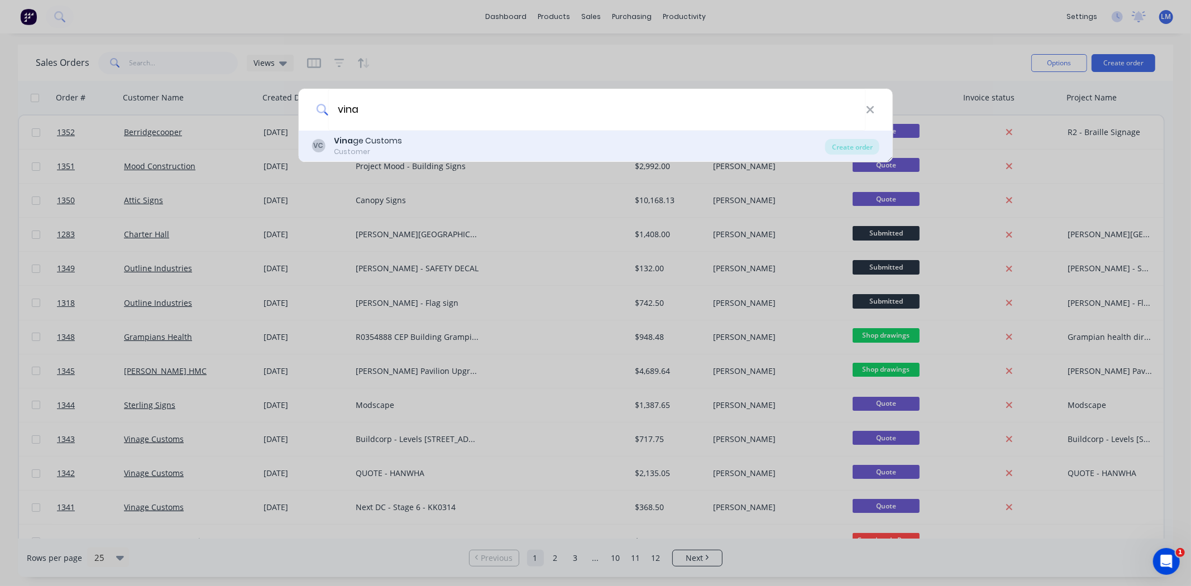
type input "vina"
click at [404, 137] on div "[PERSON_NAME] ge Customs Customer" at bounding box center [568, 146] width 514 height 22
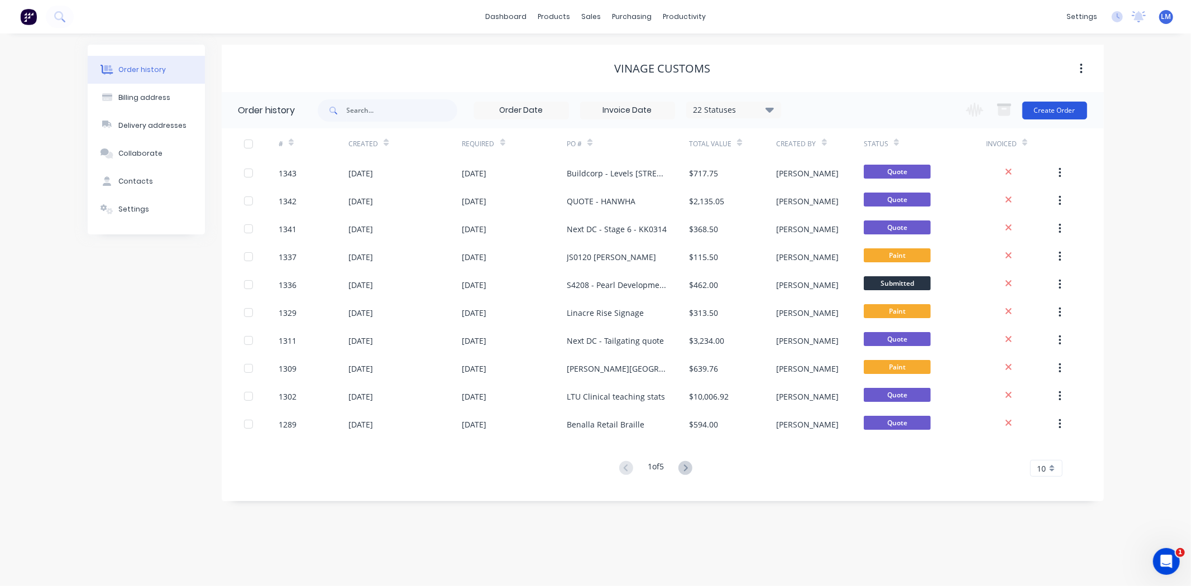
click at [1047, 114] on button "Create Order" at bounding box center [1054, 111] width 65 height 18
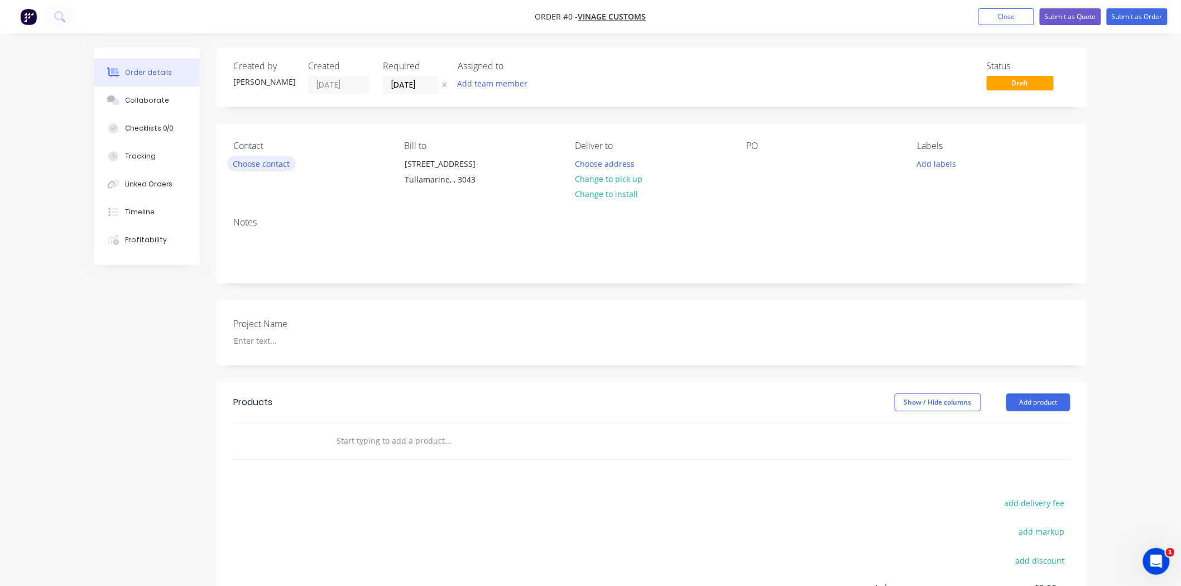
click at [272, 162] on button "Choose contact" at bounding box center [261, 163] width 69 height 15
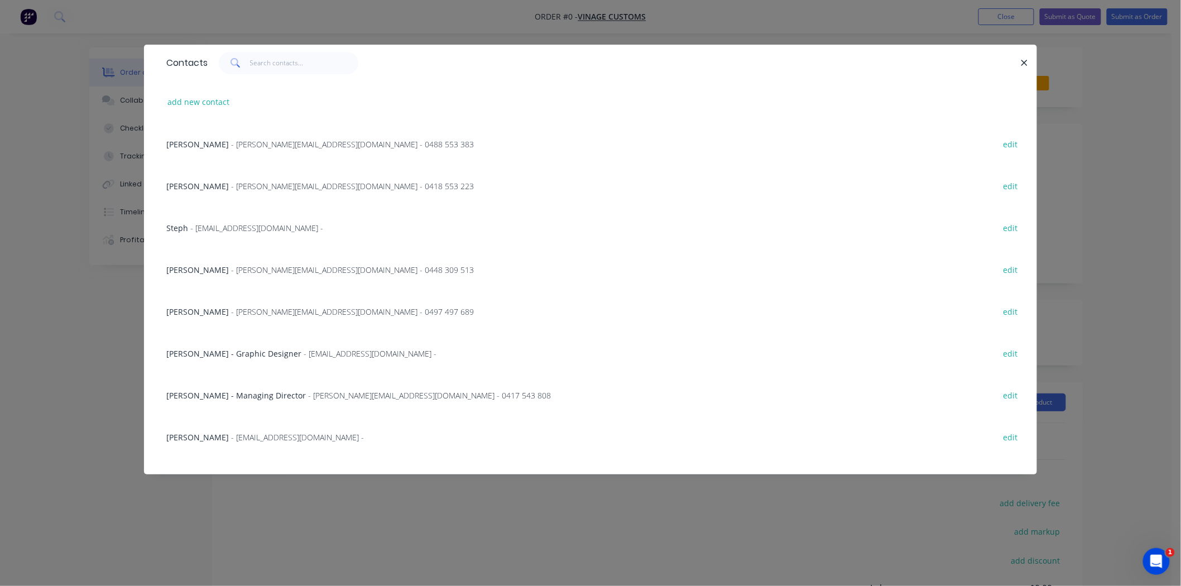
click at [236, 400] on div "[PERSON_NAME] - Managing Director - [PERSON_NAME][EMAIL_ADDRESS][DOMAIN_NAME] -…" at bounding box center [358, 396] width 385 height 12
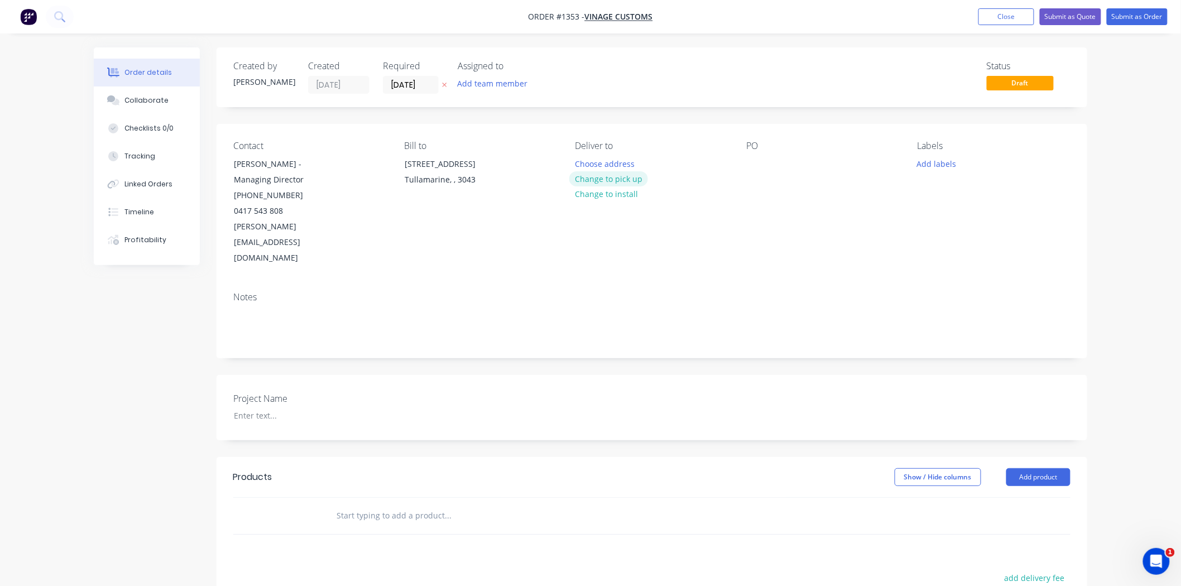
click at [620, 175] on button "Change to pick up" at bounding box center [608, 178] width 79 height 15
click at [751, 159] on div at bounding box center [755, 164] width 18 height 16
drag, startPoint x: 818, startPoint y: 165, endPoint x: 721, endPoint y: 170, distance: 97.3
click at [721, 170] on div "Contact [PERSON_NAME] - Managing Director [PHONE_NUMBER] [PERSON_NAME][EMAIL_AD…" at bounding box center [652, 203] width 871 height 159
copy div "Apartment numbers"
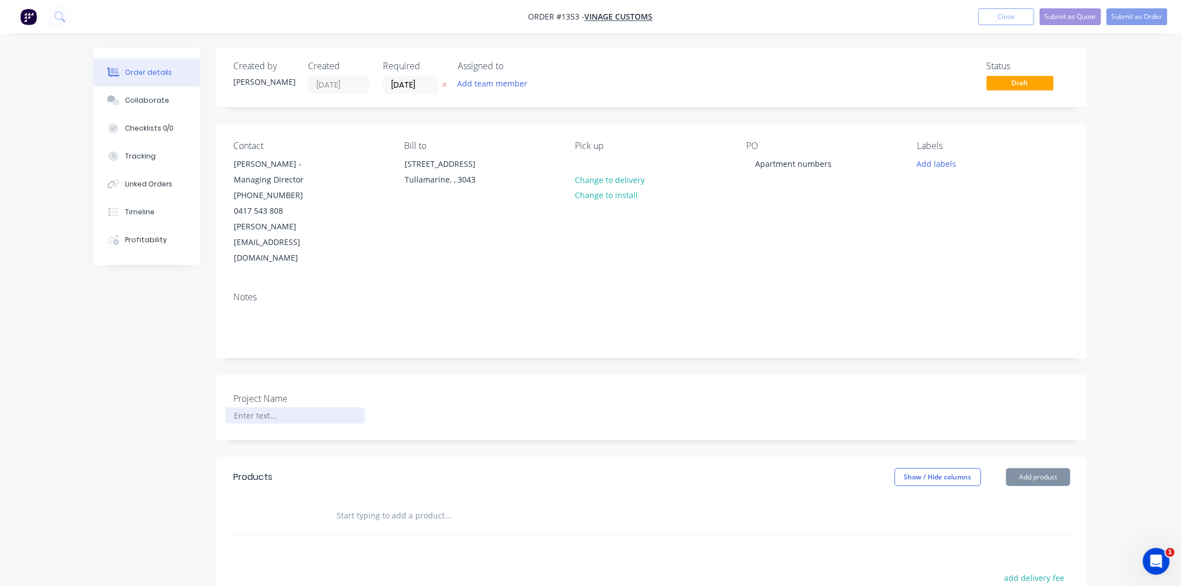
click at [257, 408] on div at bounding box center [296, 416] width 140 height 16
paste div
click at [383, 505] on input "text" at bounding box center [447, 516] width 223 height 22
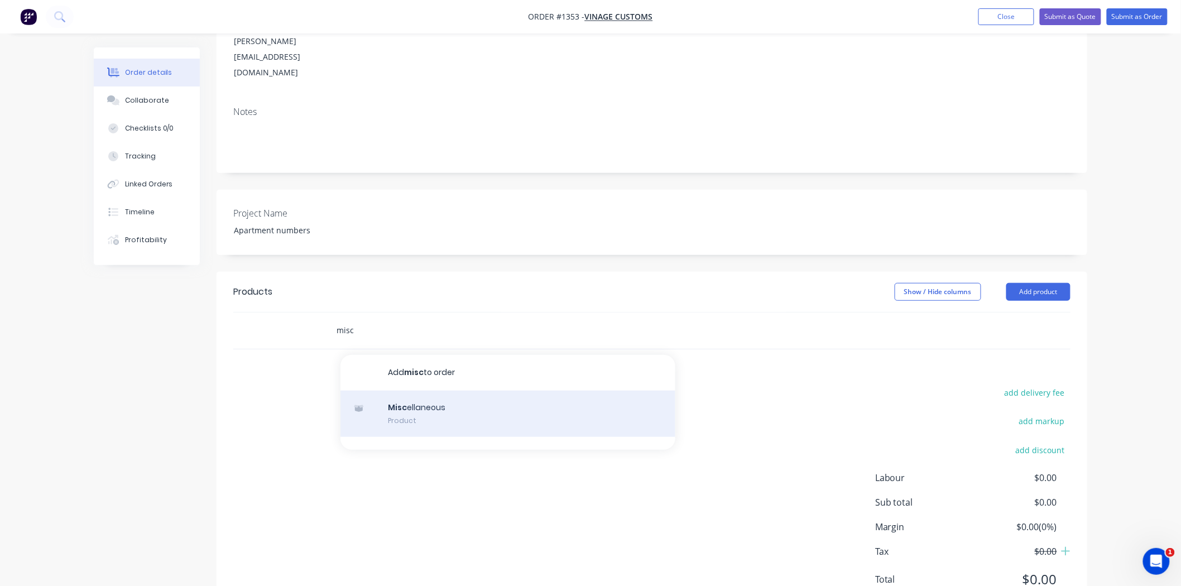
scroll to position [186, 0]
type input "misc"
click at [467, 390] on div "Misc ellaneous Product" at bounding box center [508, 413] width 335 height 47
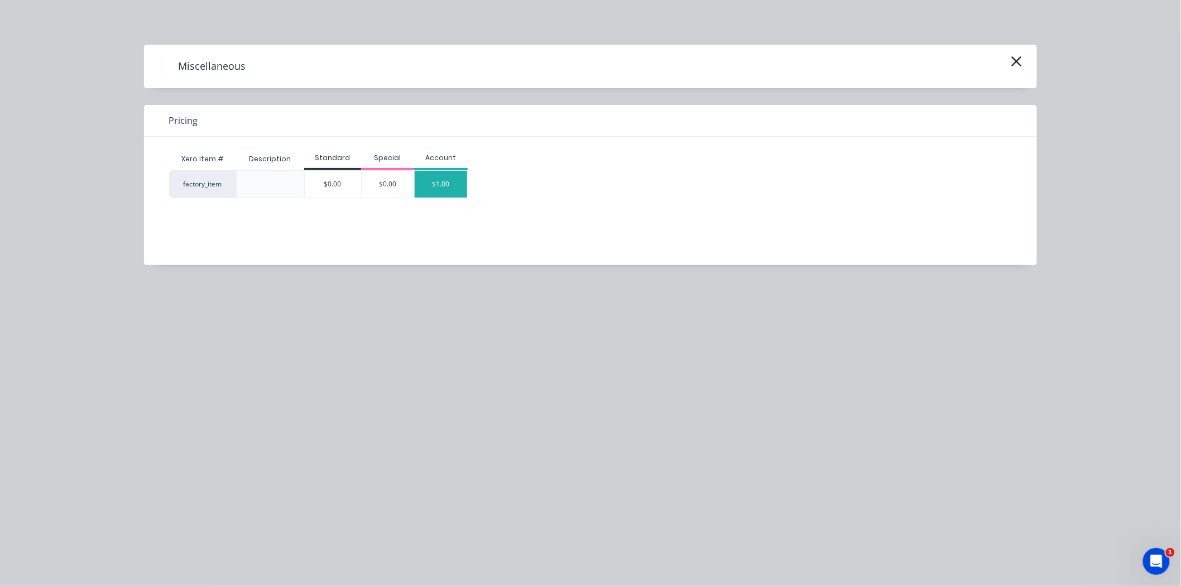
click at [445, 184] on div "$1.00" at bounding box center [441, 184] width 52 height 27
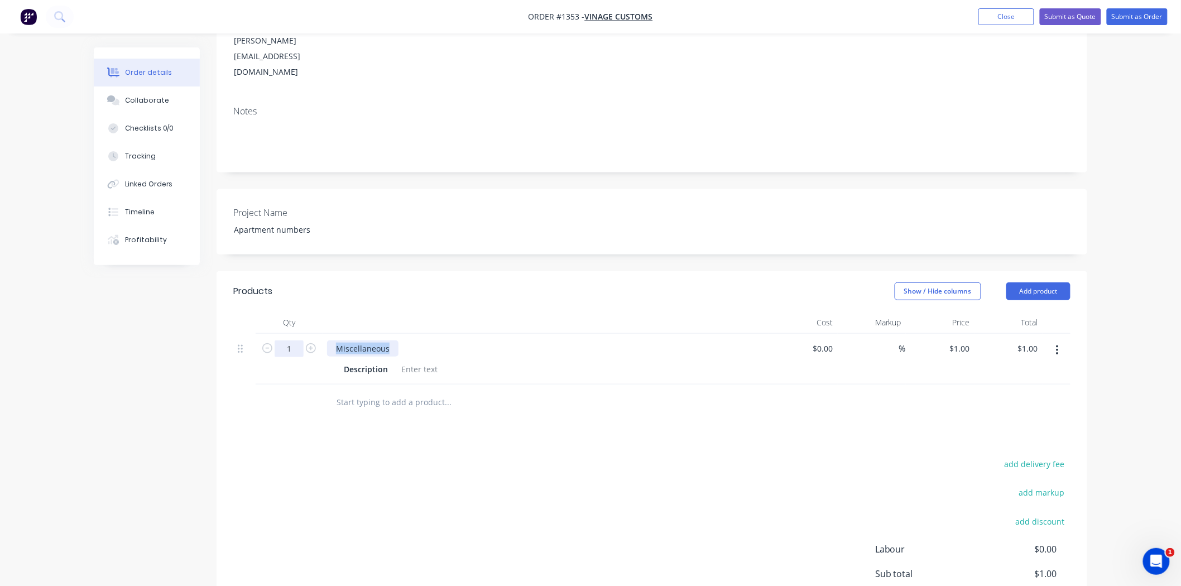
drag, startPoint x: 389, startPoint y: 317, endPoint x: 301, endPoint y: 317, distance: 87.6
click at [301, 334] on div "1 Miscellaneous Description $0.00 $0.00 % $1.00 $1.00 $1.00 $1.00" at bounding box center [651, 359] width 837 height 51
click at [437, 361] on div at bounding box center [419, 369] width 45 height 16
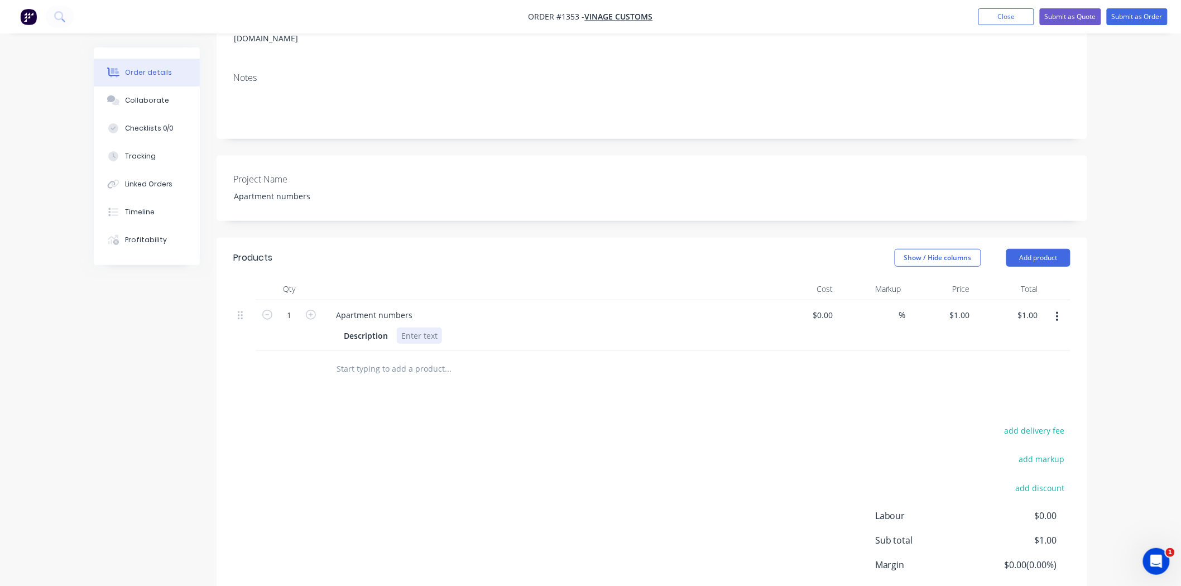
scroll to position [248, 0]
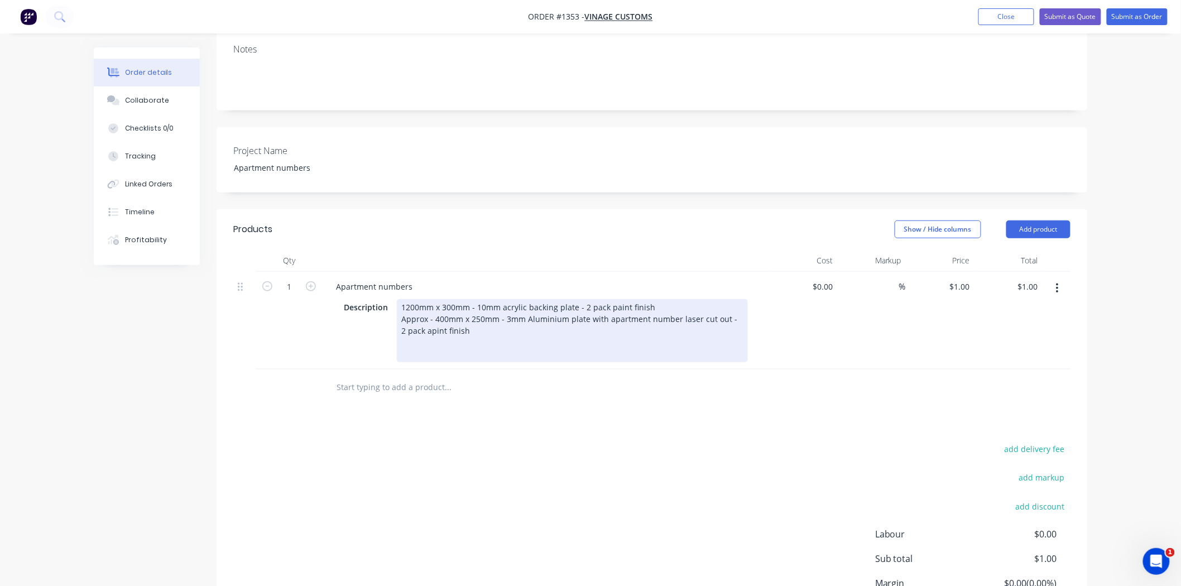
click at [422, 299] on div "1200mm x 300mm - 10mm acrylic backing plate - 2 pack paint finish Approx - 400m…" at bounding box center [572, 330] width 351 height 63
click at [424, 314] on div "1200mm x 300mm - 10mm acrylic backing plate - 2 pack paint finish Approx - 400m…" at bounding box center [572, 330] width 351 height 63
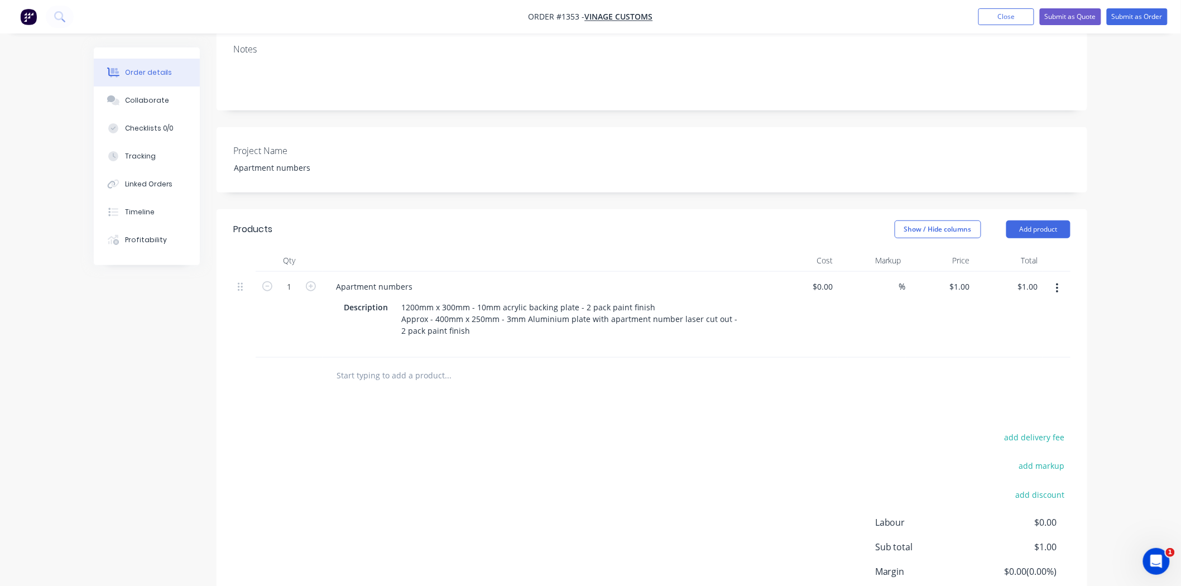
click at [528, 430] on div "add delivery fee add markup add discount Labour $0.00 Sub total $1.00 Margin $0…" at bounding box center [651, 537] width 837 height 215
click at [890, 279] on input at bounding box center [892, 287] width 13 height 16
type input "45"
type input "$0.00"
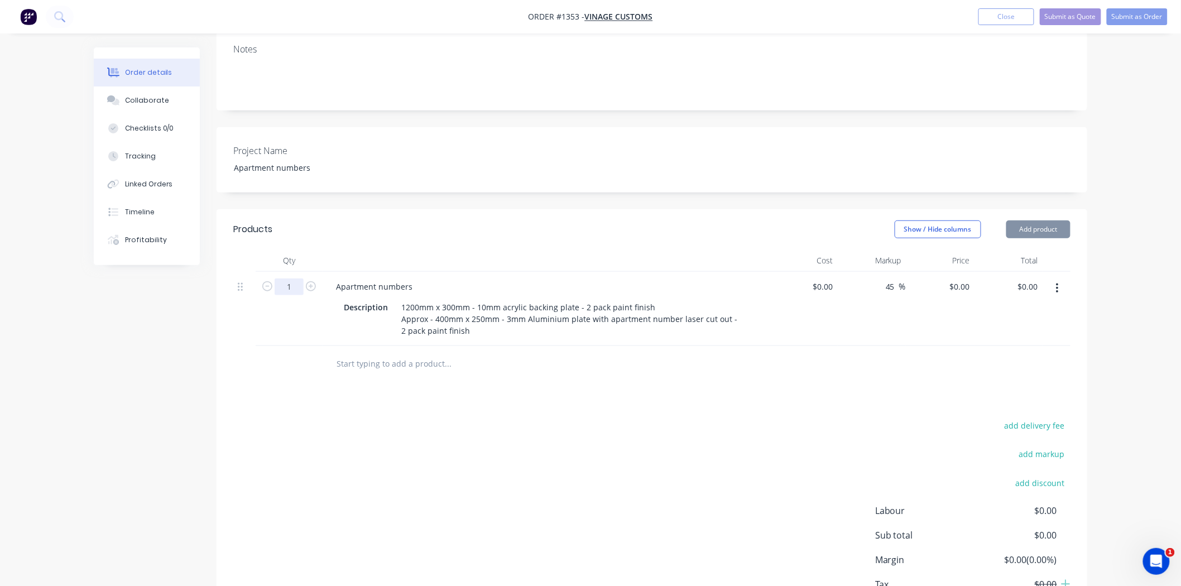
click at [291, 279] on input "1" at bounding box center [289, 287] width 29 height 17
type input "213"
click at [621, 543] on div "add delivery fee add markup add discount Labour $0.00 Sub total $0.00 Margin $0…" at bounding box center [651, 525] width 837 height 215
click at [826, 279] on input at bounding box center [831, 287] width 13 height 16
type input "$145.00"
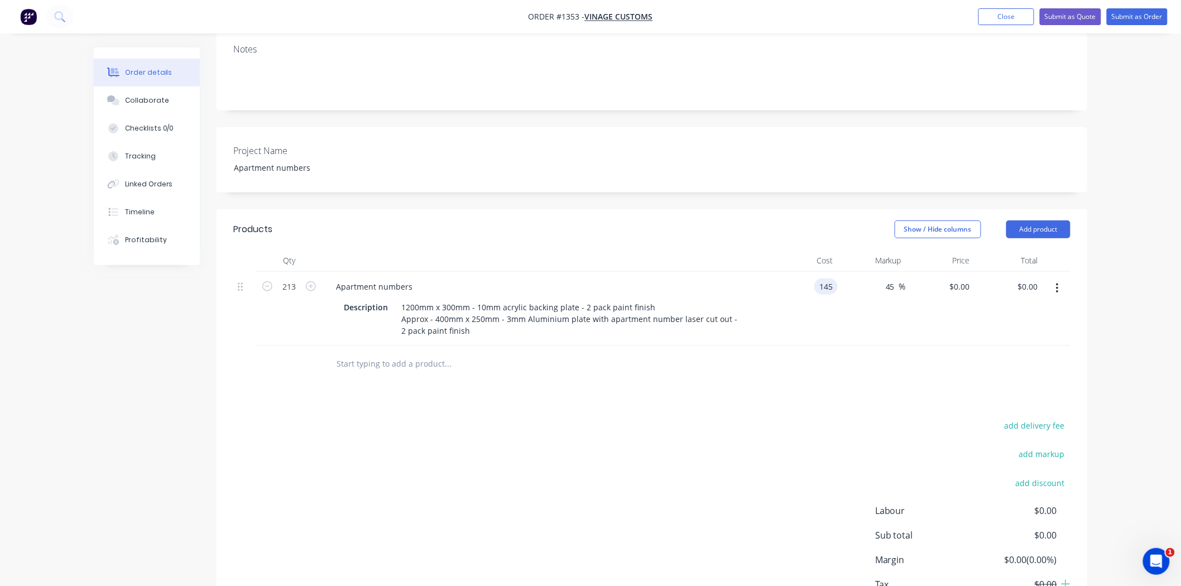
type input "$210.25"
type input "$44,783.25"
click at [804, 418] on div "add delivery fee add markup add discount Labour $0.00 Sub total $44,783.25 Marg…" at bounding box center [651, 525] width 837 height 215
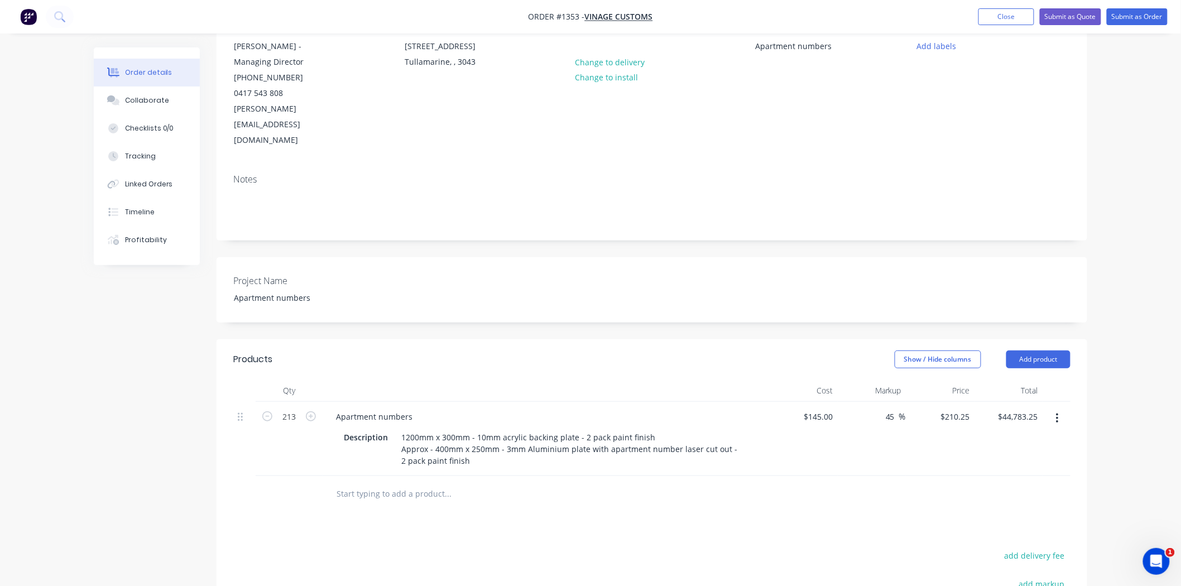
scroll to position [0, 0]
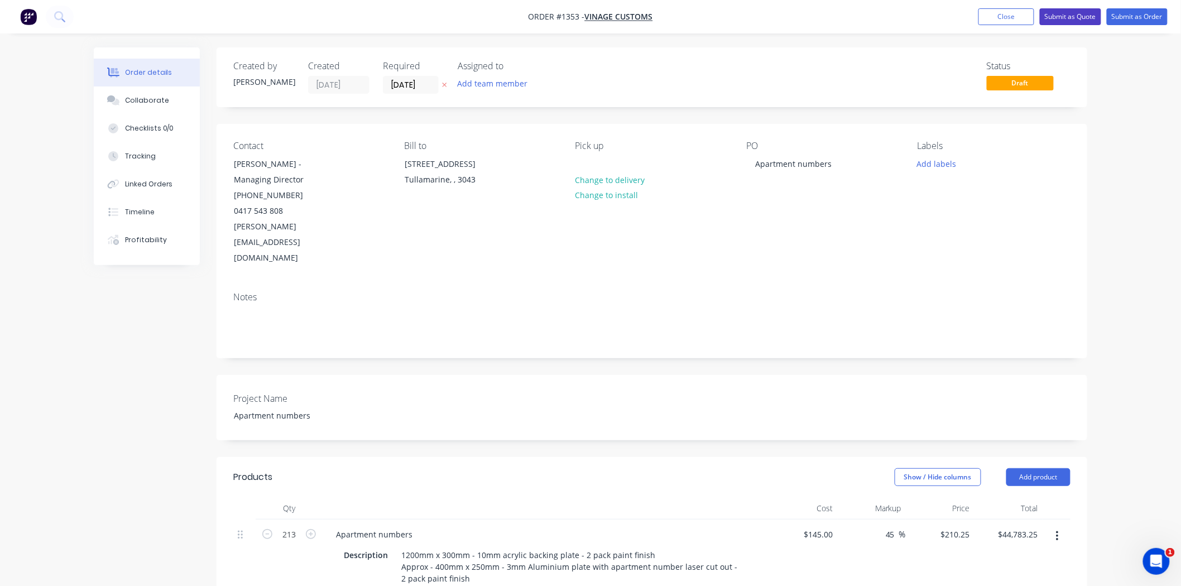
click at [1066, 15] on button "Submit as Quote" at bounding box center [1070, 16] width 61 height 17
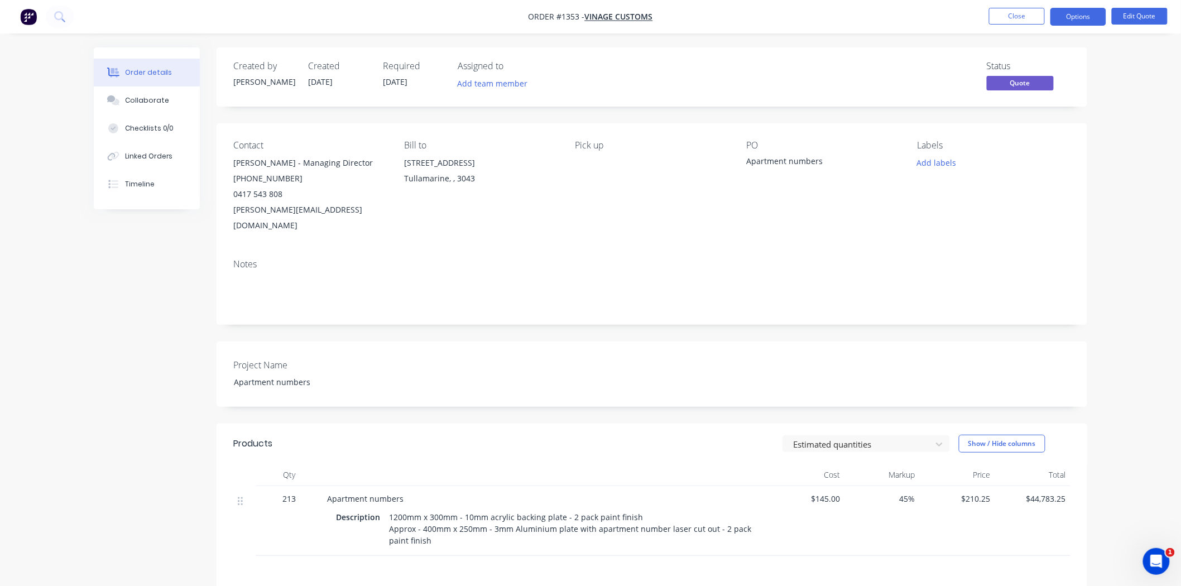
click at [1066, 15] on button "Options" at bounding box center [1079, 17] width 56 height 18
click at [1024, 69] on div "Quote" at bounding box center [1045, 68] width 103 height 16
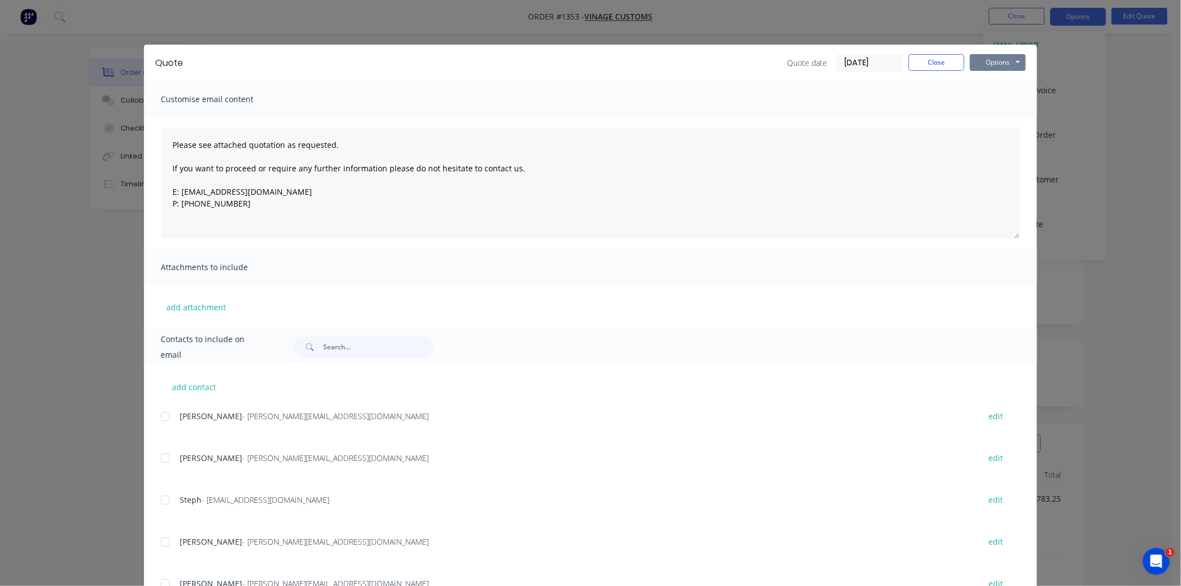
click at [1001, 63] on button "Options" at bounding box center [998, 62] width 56 height 17
click at [985, 98] on button "Print" at bounding box center [1005, 101] width 71 height 18
click at [931, 57] on button "Close" at bounding box center [937, 62] width 56 height 17
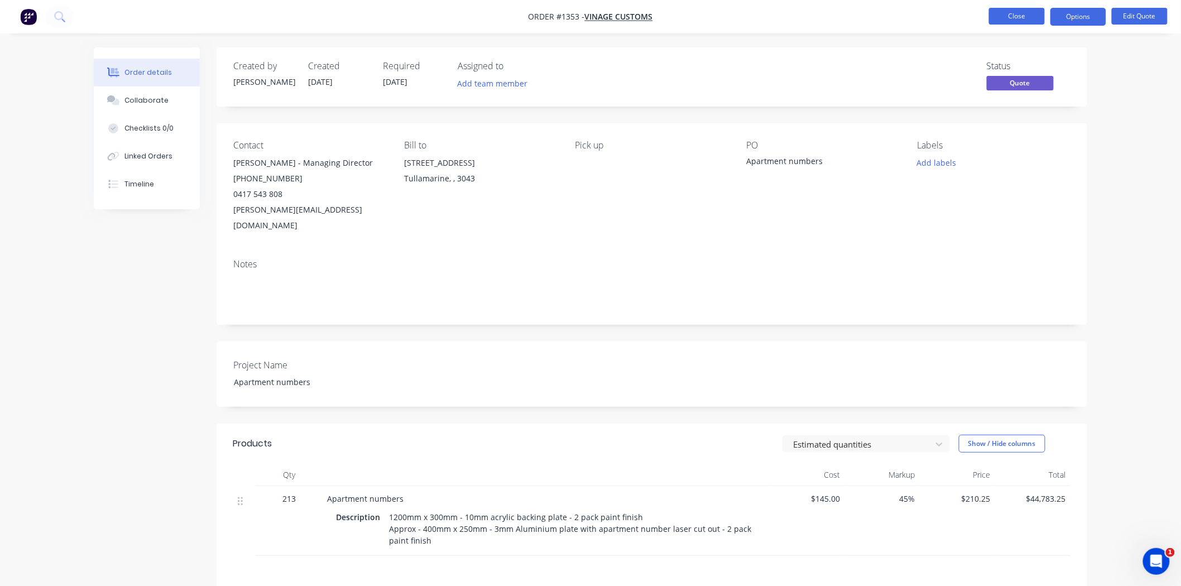
click at [1013, 16] on button "Close" at bounding box center [1017, 16] width 56 height 17
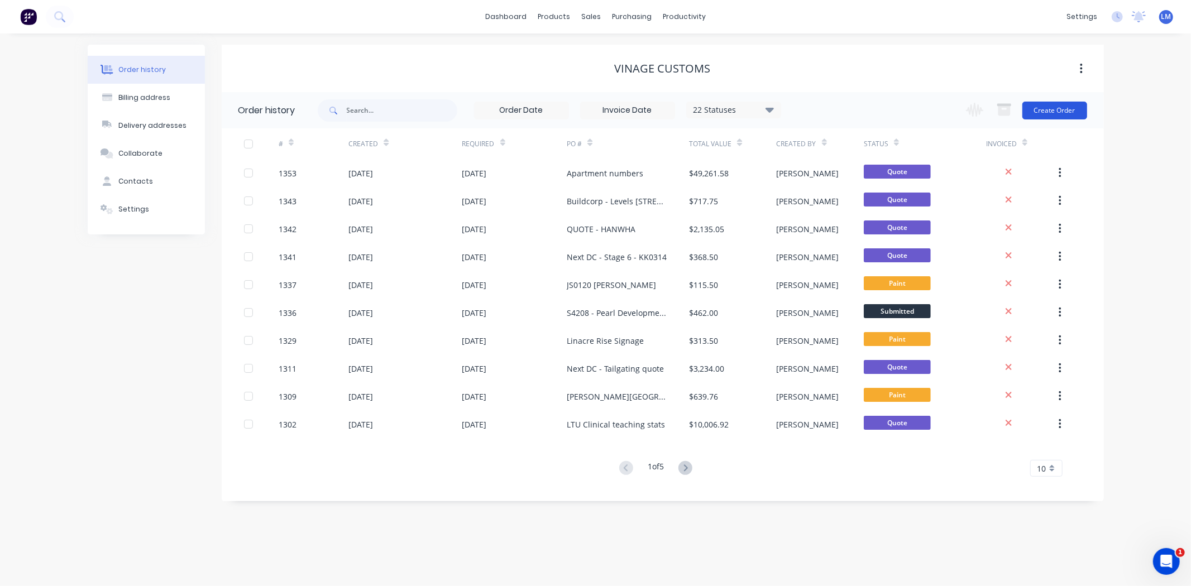
click at [1063, 114] on button "Create Order" at bounding box center [1054, 111] width 65 height 18
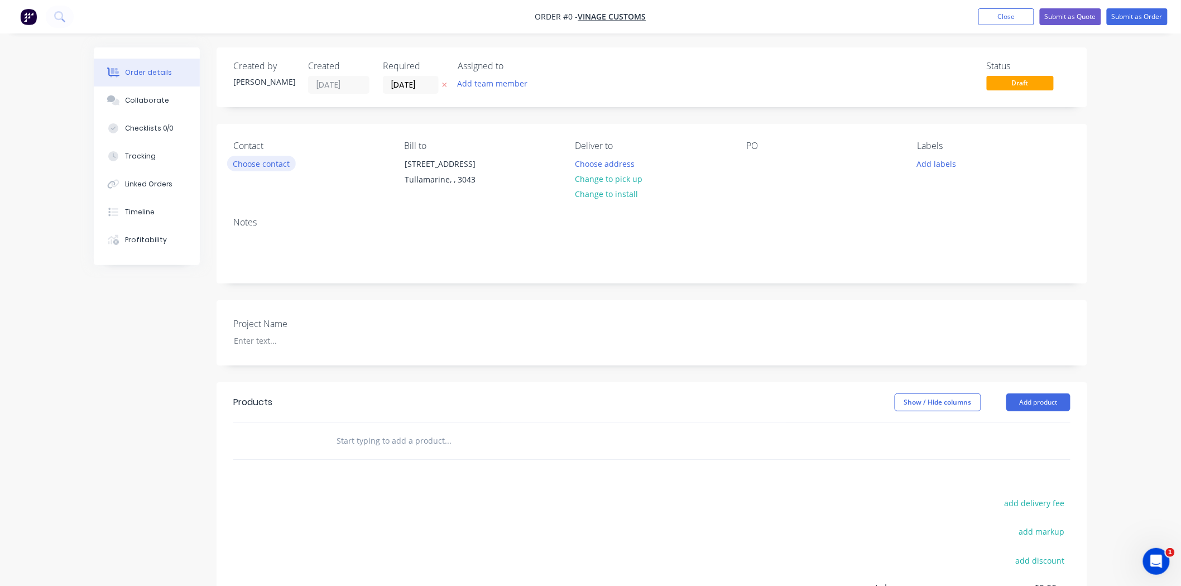
click at [275, 165] on button "Choose contact" at bounding box center [261, 163] width 69 height 15
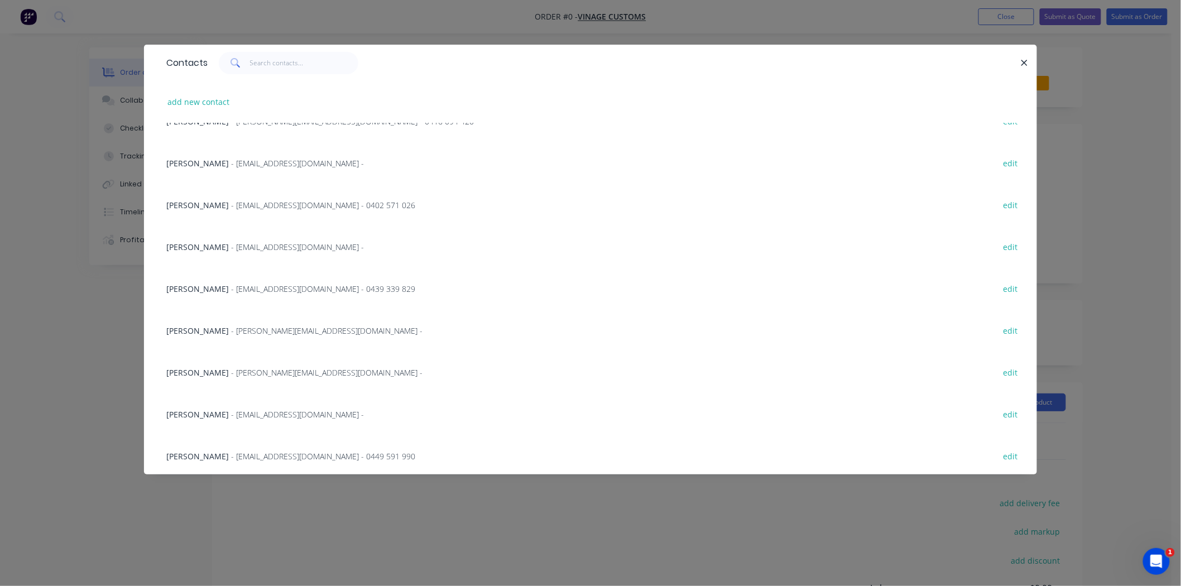
scroll to position [569, 0]
click at [237, 450] on span "- [EMAIL_ADDRESS][DOMAIN_NAME] - 0449 591 990" at bounding box center [323, 454] width 184 height 11
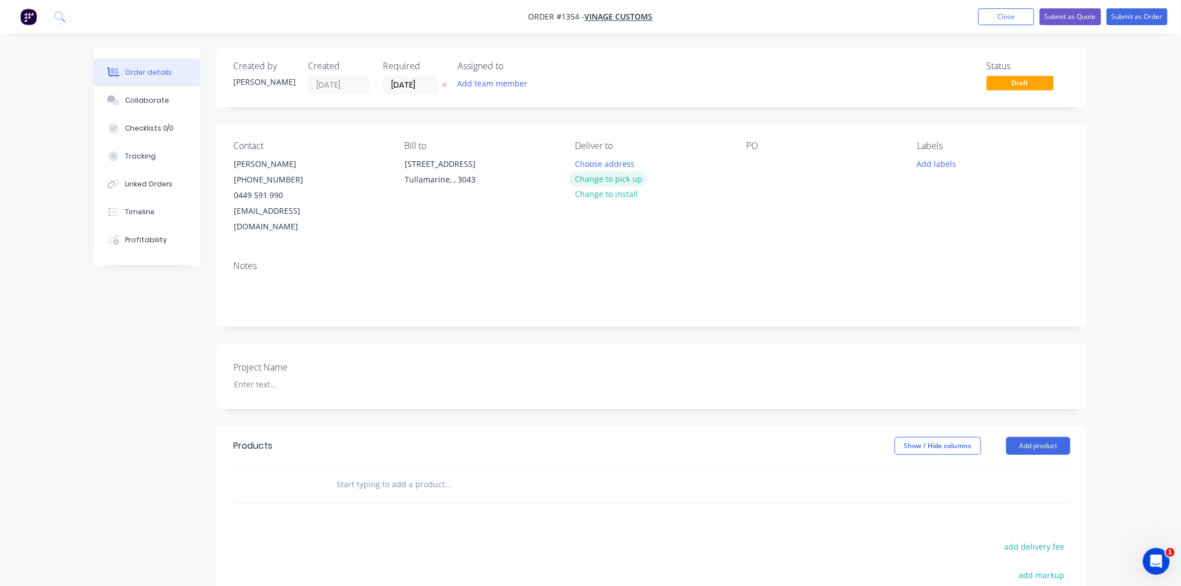
click at [617, 180] on button "Change to pick up" at bounding box center [608, 178] width 79 height 15
click at [755, 169] on div at bounding box center [755, 164] width 18 height 16
paste div
drag, startPoint x: 750, startPoint y: 164, endPoint x: 806, endPoint y: 159, distance: 55.5
click at [806, 159] on div "PYLON SIGN [STREET_ADDRESS][PERSON_NAME]" at bounding box center [816, 176] width 140 height 40
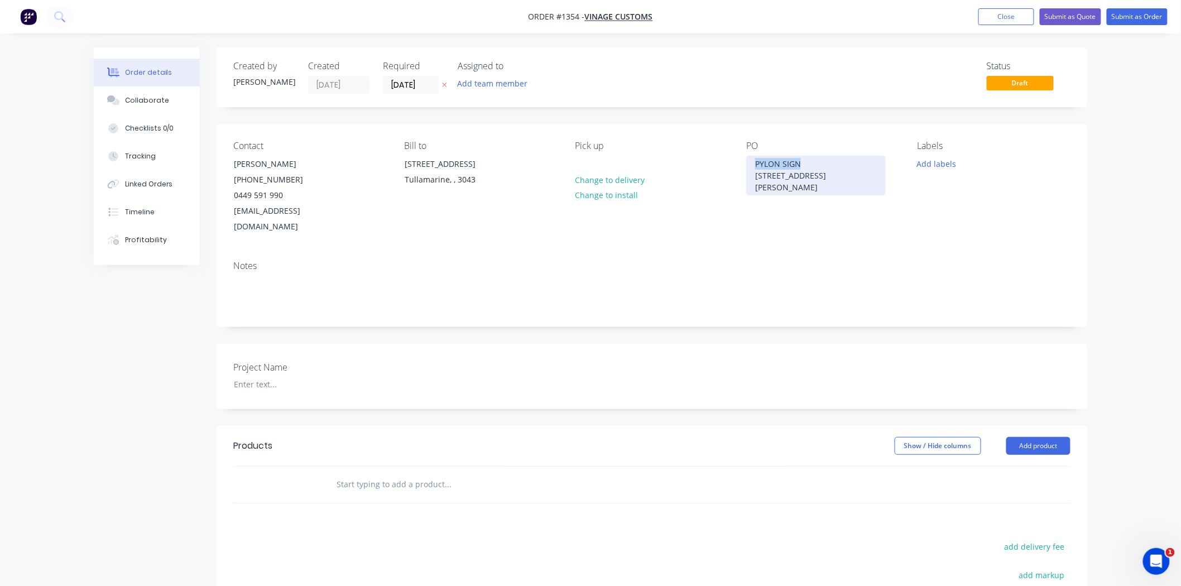
copy div "PYLON SIGN"
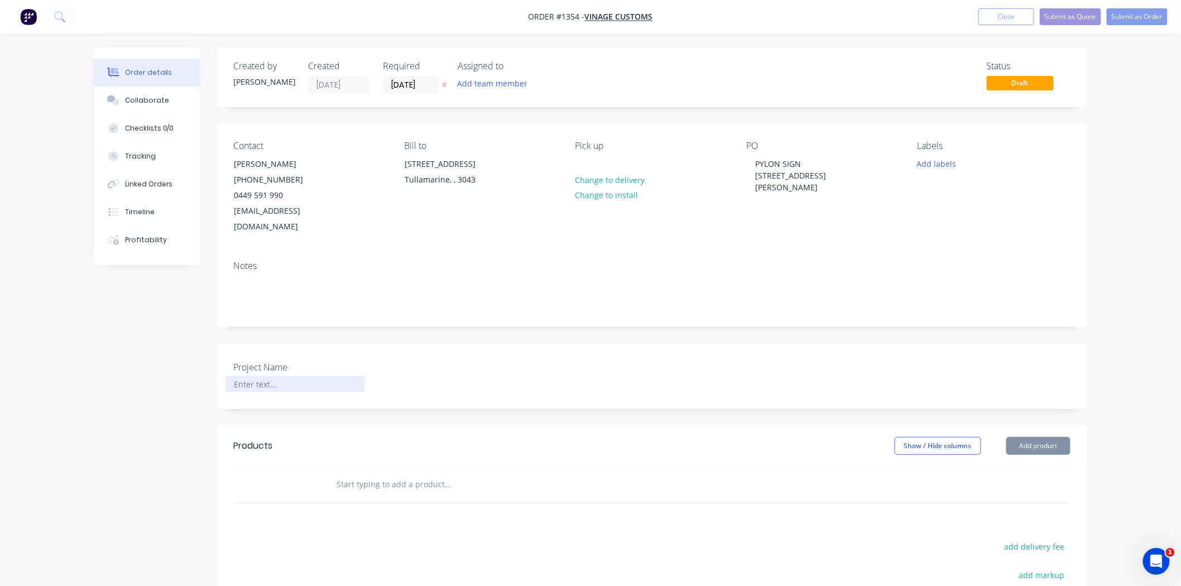
click at [253, 376] on div at bounding box center [296, 384] width 140 height 16
paste div
click at [386, 473] on input "text" at bounding box center [447, 484] width 223 height 22
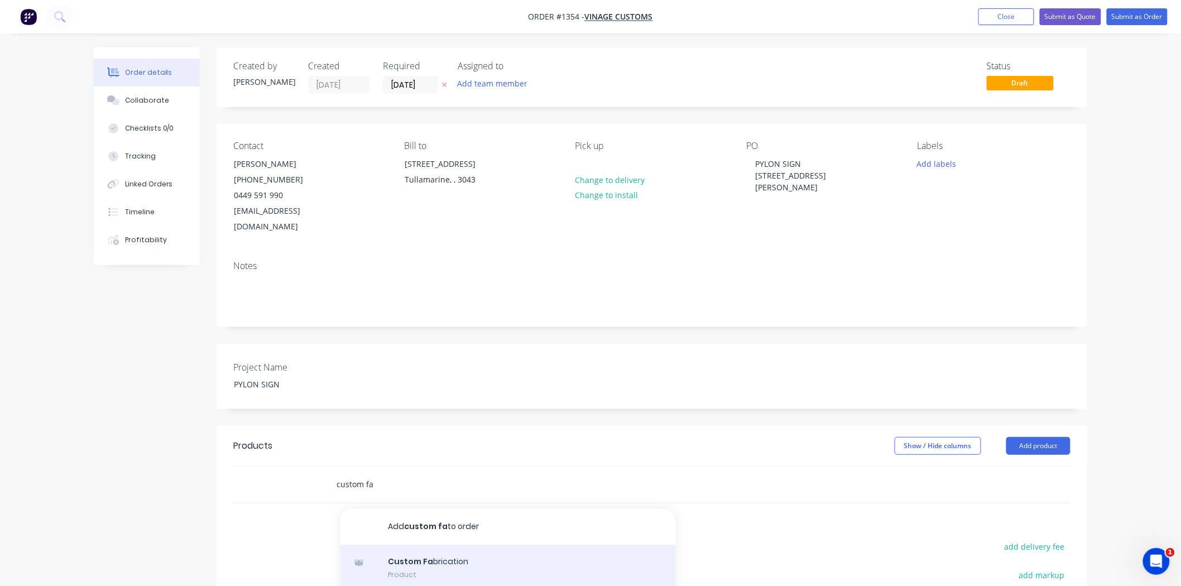
type input "custom fa"
click at [395, 545] on div "Custom Fa brication Product" at bounding box center [508, 568] width 335 height 47
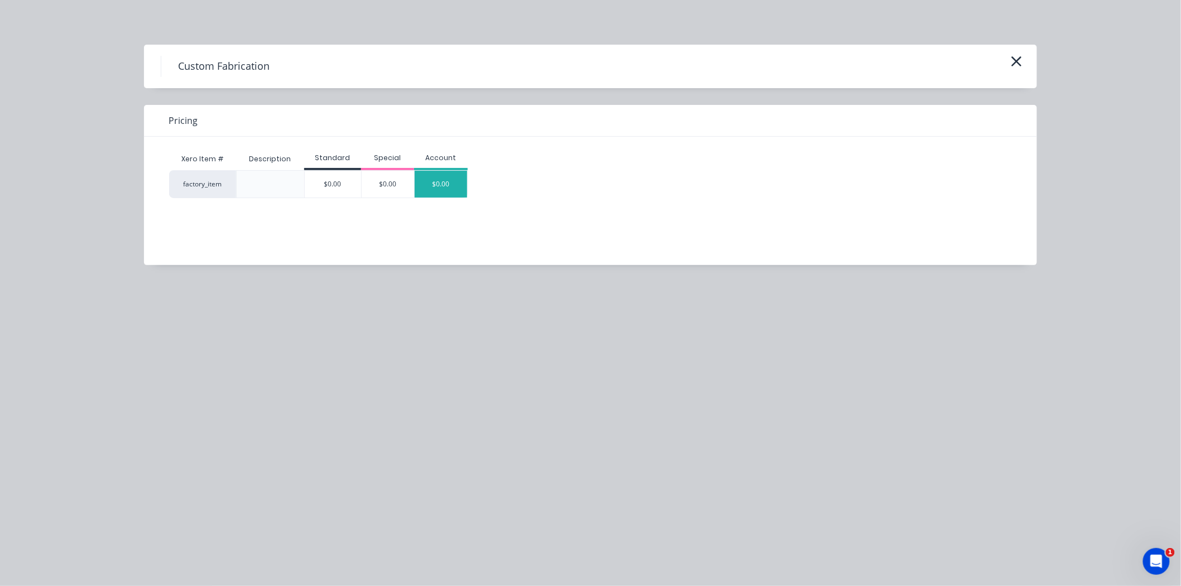
click at [437, 180] on div "$0.00" at bounding box center [441, 184] width 52 height 27
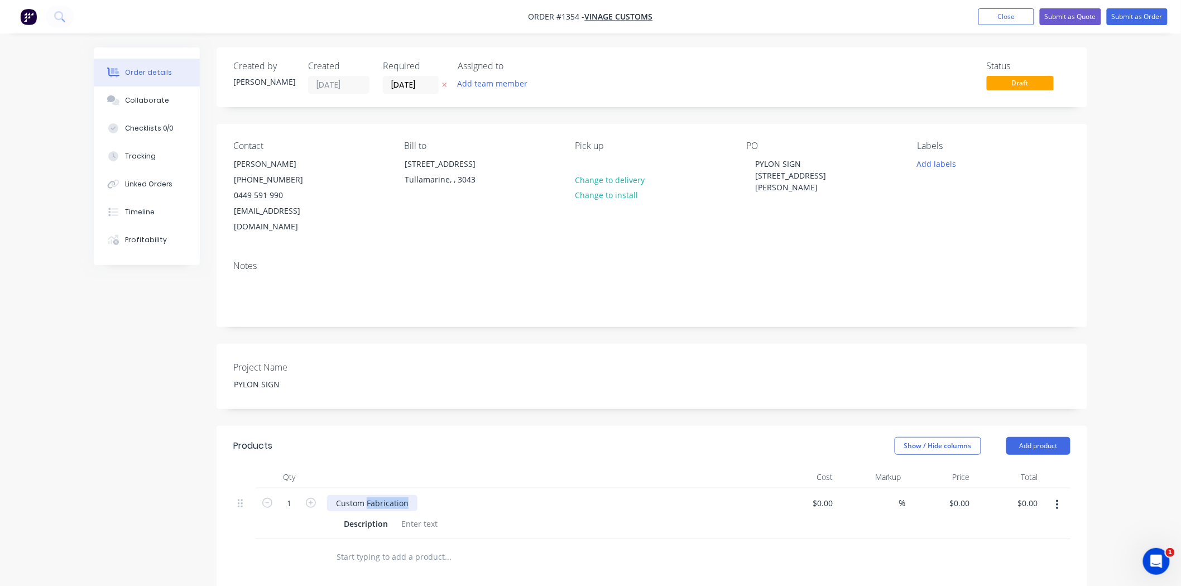
drag, startPoint x: 410, startPoint y: 487, endPoint x: 366, endPoint y: 489, distance: 44.7
click at [366, 495] on div "Custom Fabrication" at bounding box center [372, 503] width 90 height 16
click at [423, 516] on div at bounding box center [419, 524] width 45 height 16
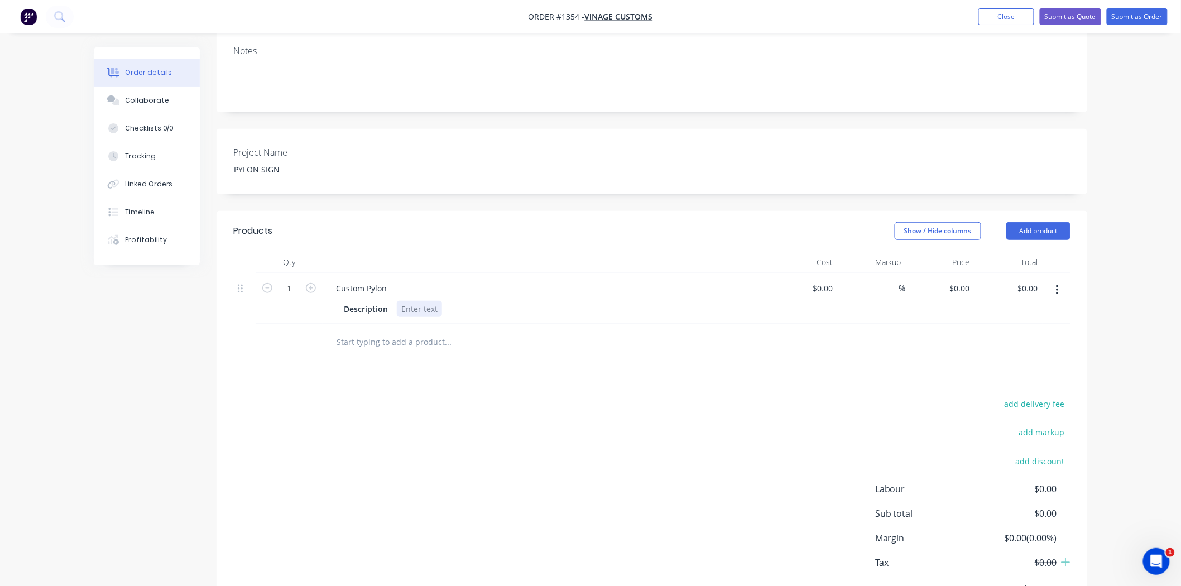
scroll to position [258, 0]
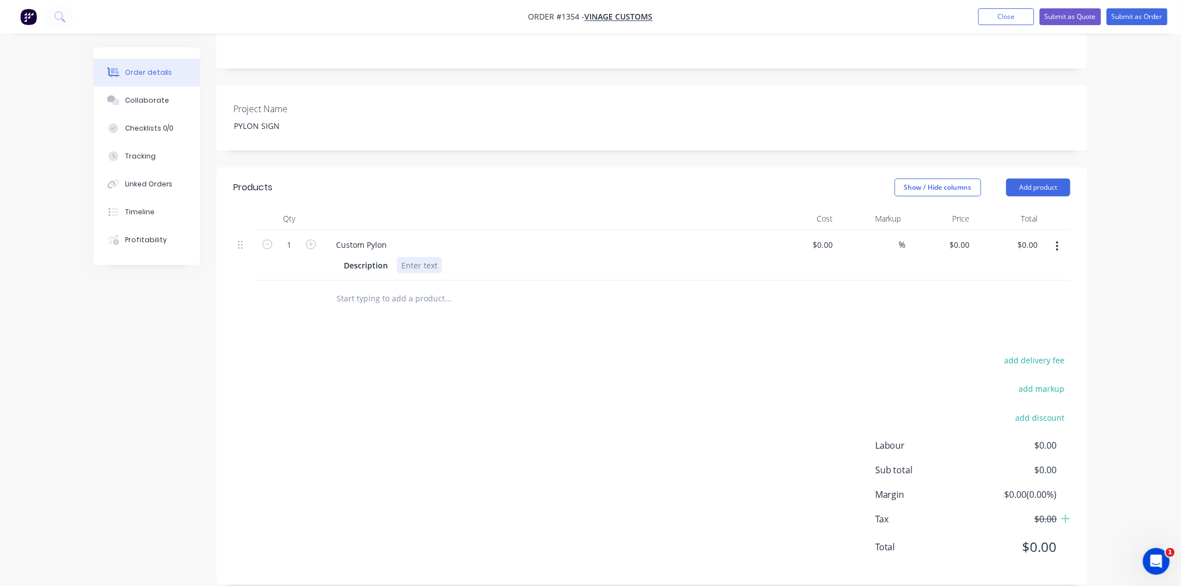
click at [410, 257] on div at bounding box center [419, 265] width 45 height 16
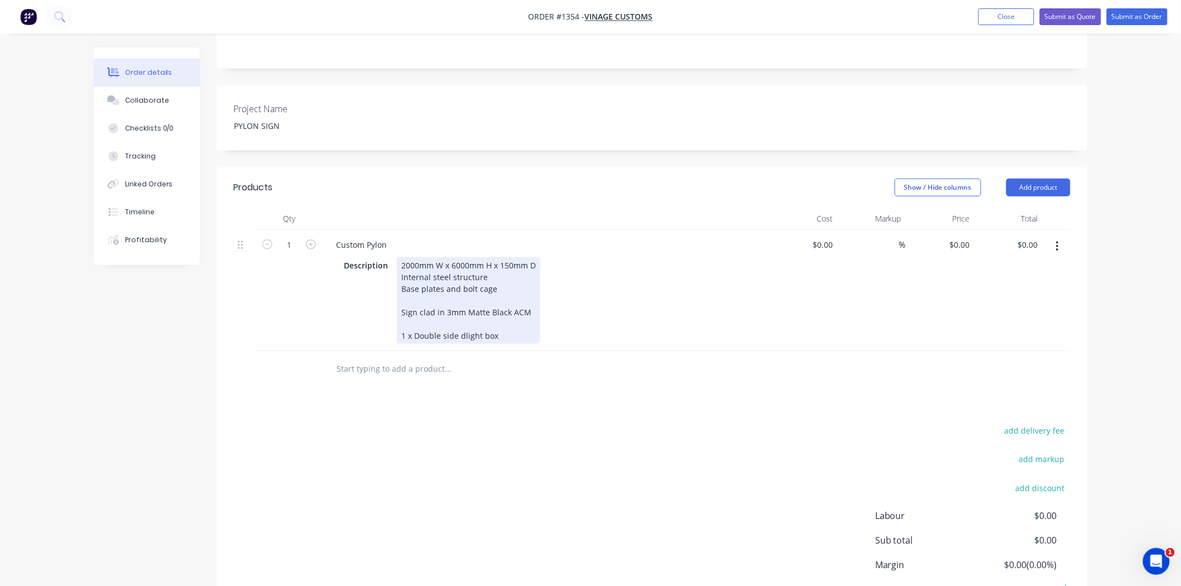
click at [456, 320] on div "2000mm W x 6000mm H x 150mm D Internal steel structure Base plates and bolt cag…" at bounding box center [468, 300] width 143 height 87
click at [523, 314] on div "2000mm W x 6000mm H x 150mm D Internal steel structure Base plates and bolt cag…" at bounding box center [468, 300] width 143 height 87
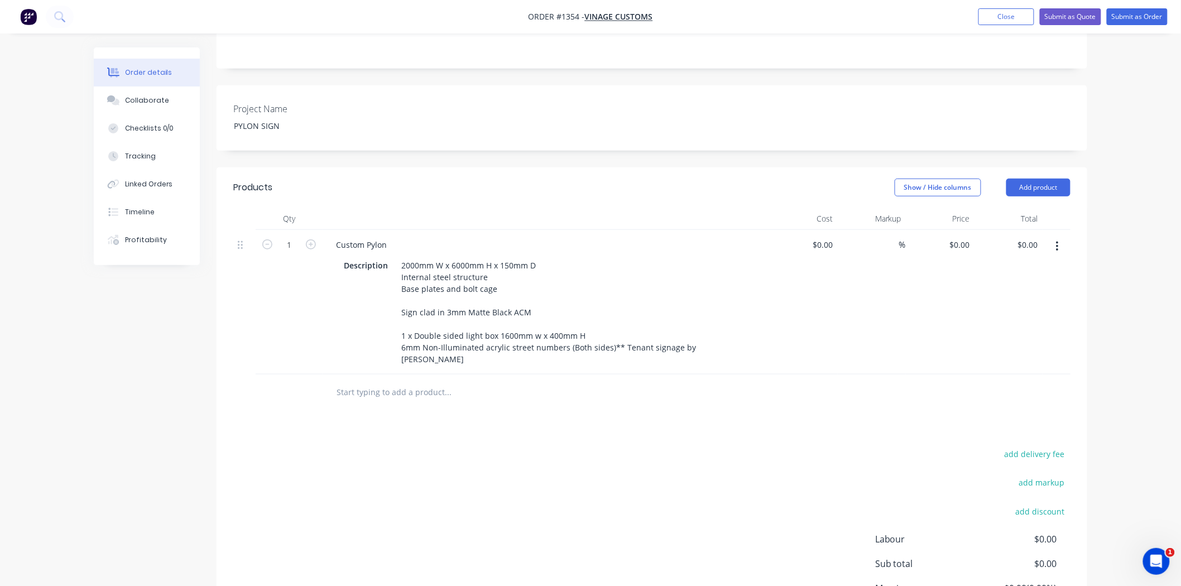
click at [644, 447] on div "add delivery fee add markup add discount Labour $0.00 Sub total $0.00 Margin $0…" at bounding box center [651, 554] width 837 height 215
click at [889, 237] on input at bounding box center [892, 245] width 13 height 16
type input "45"
click at [730, 447] on div "add delivery fee add markup add discount Labour $0.00 Sub total $0.00 Margin $0…" at bounding box center [651, 554] width 837 height 215
click at [380, 381] on input "text" at bounding box center [447, 392] width 223 height 22
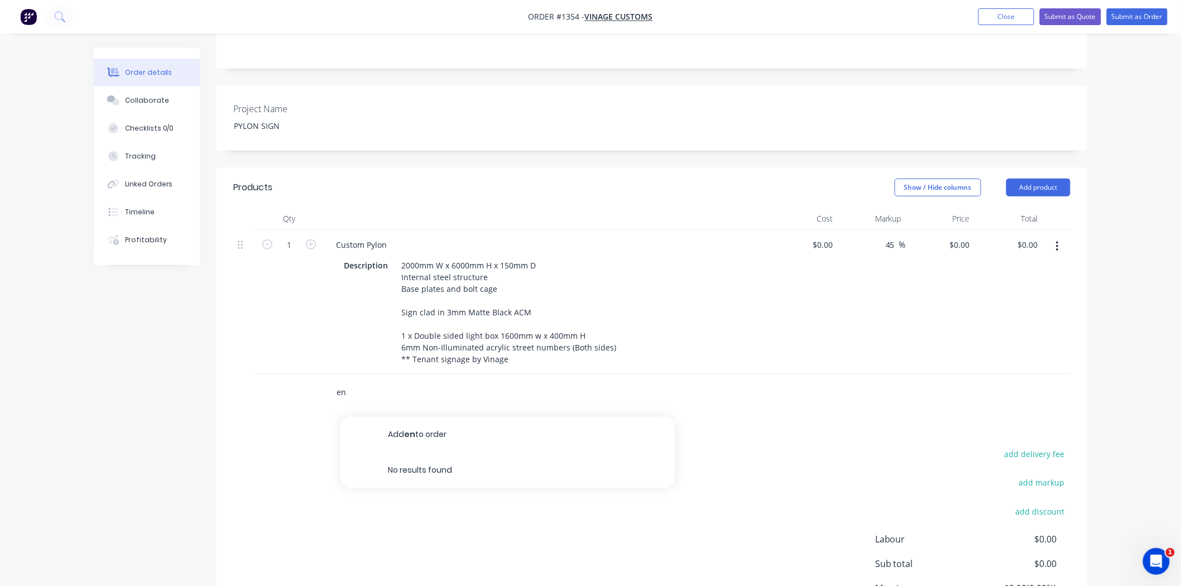
type input "e"
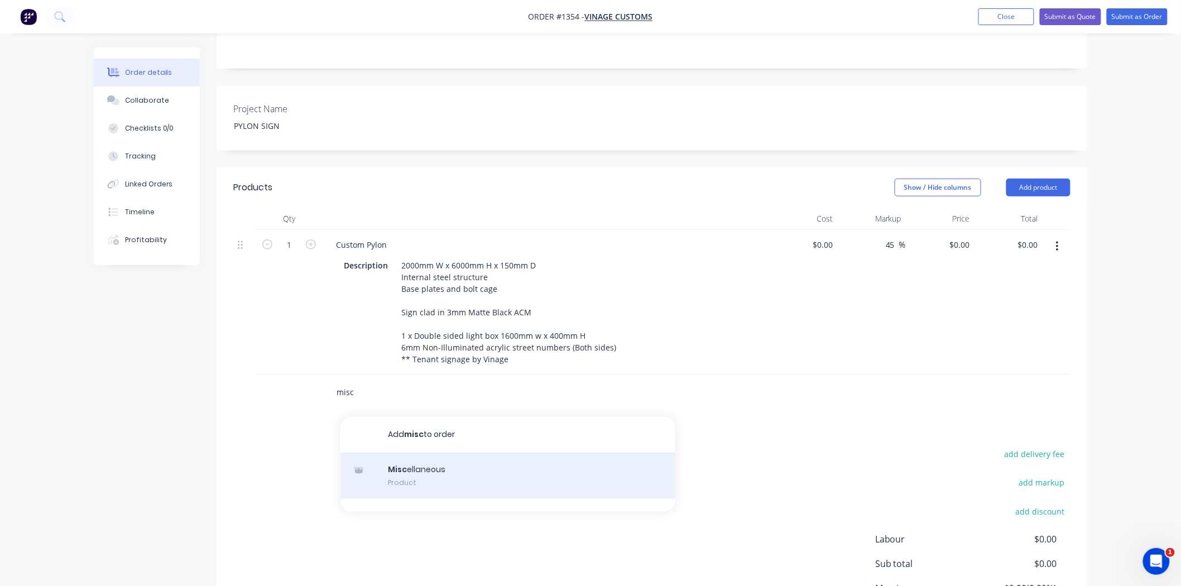
type input "misc"
click at [426, 453] on div "Misc ellaneous Product" at bounding box center [508, 476] width 335 height 47
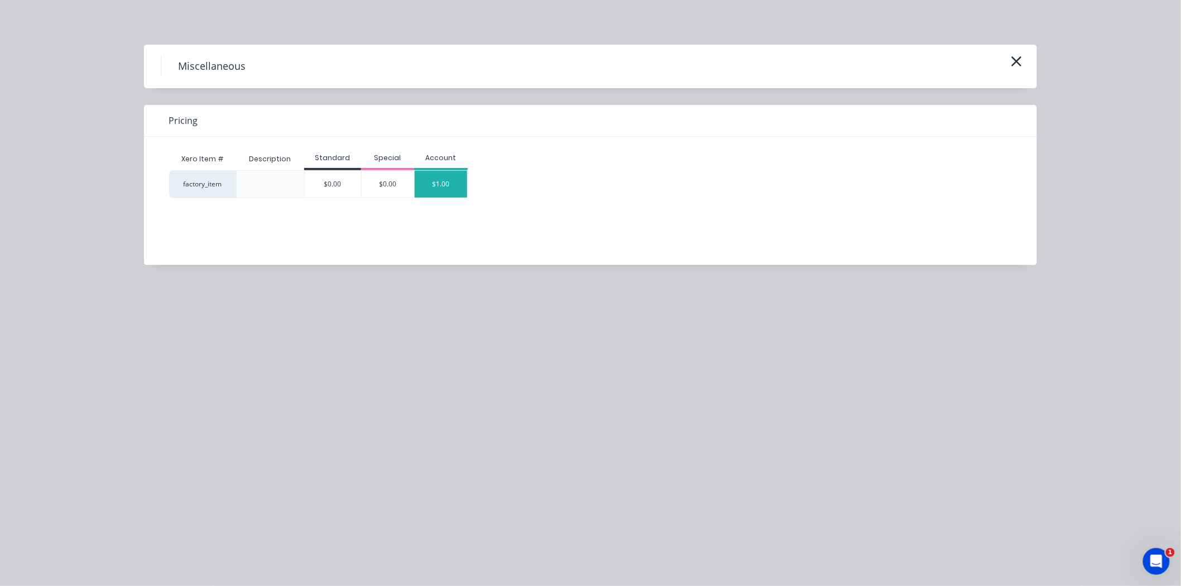
click at [439, 179] on div "$1.00" at bounding box center [441, 184] width 52 height 27
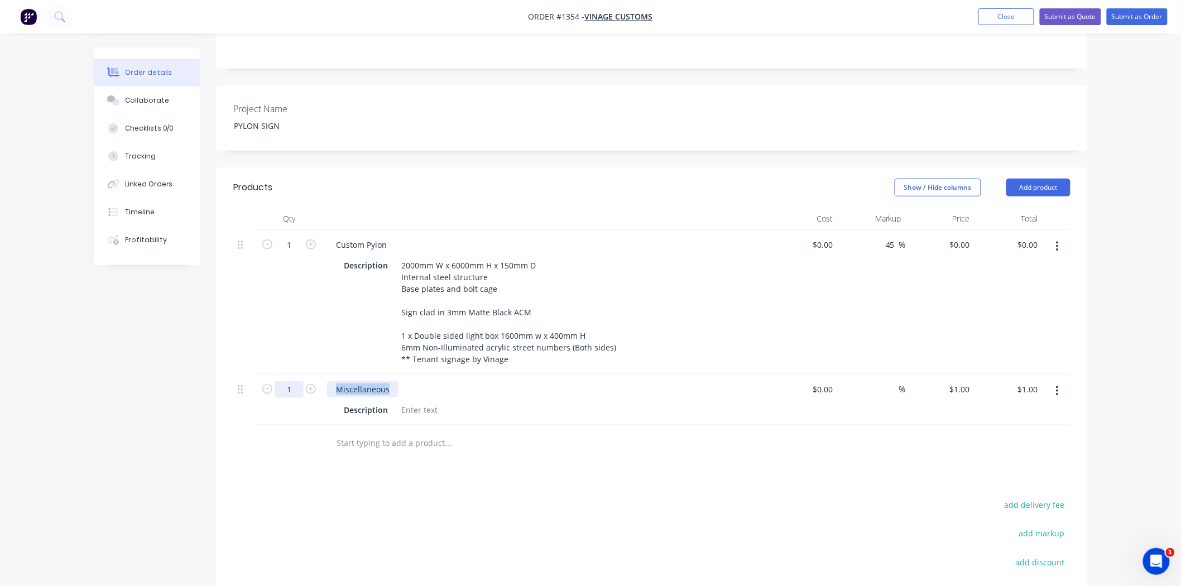
drag, startPoint x: 391, startPoint y: 373, endPoint x: 287, endPoint y: 378, distance: 104.0
click at [287, 378] on div "1 Miscellaneous Description $0.00 $0.00 % $1.00 $1.00 $1.00 $1.00" at bounding box center [651, 400] width 837 height 51
click at [824, 381] on div "$0.00" at bounding box center [823, 389] width 30 height 16
type input "$2,600.00"
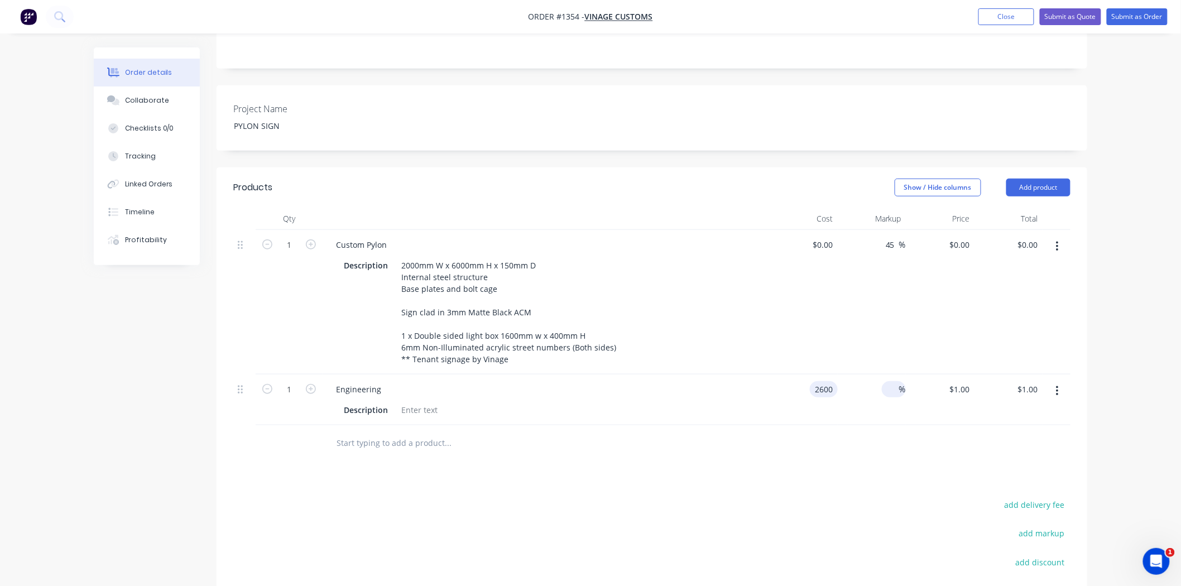
type input "$2,600.00"
click at [891, 381] on input at bounding box center [892, 389] width 13 height 16
type input "20"
type input "$3,120.00"
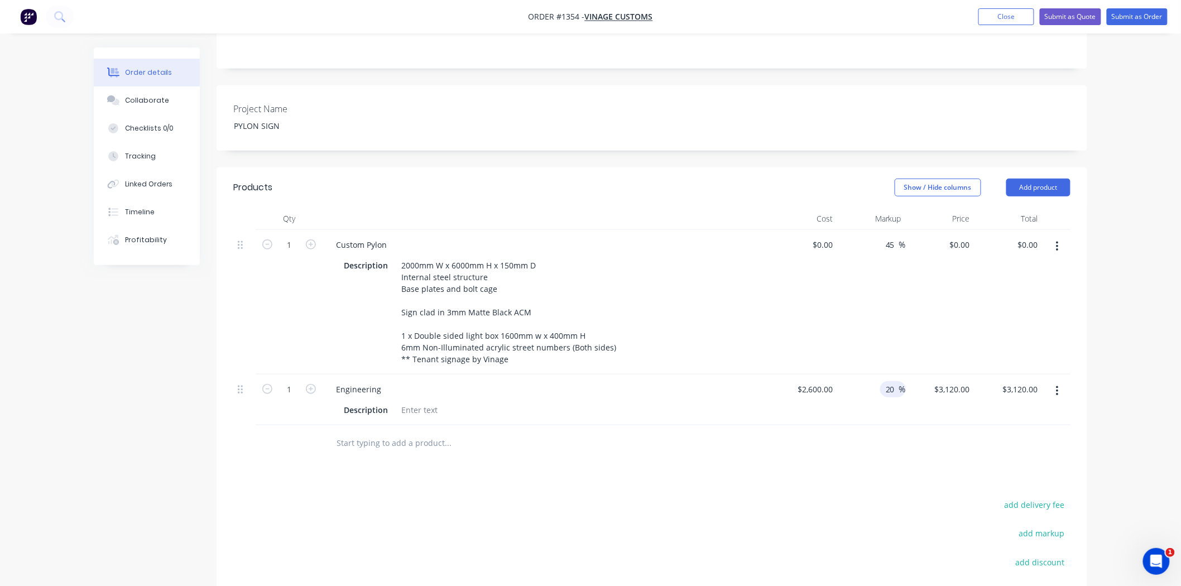
click at [824, 437] on div at bounding box center [651, 443] width 837 height 36
drag, startPoint x: 946, startPoint y: 371, endPoint x: 1000, endPoint y: 376, distance: 54.3
click at [1000, 376] on div "1 Engineering Description $2,600.00 $2,600.00 20 20 % 3120 3120 $3,120.00 $3,12…" at bounding box center [651, 400] width 837 height 51
type input "3400"
type input "30.77"
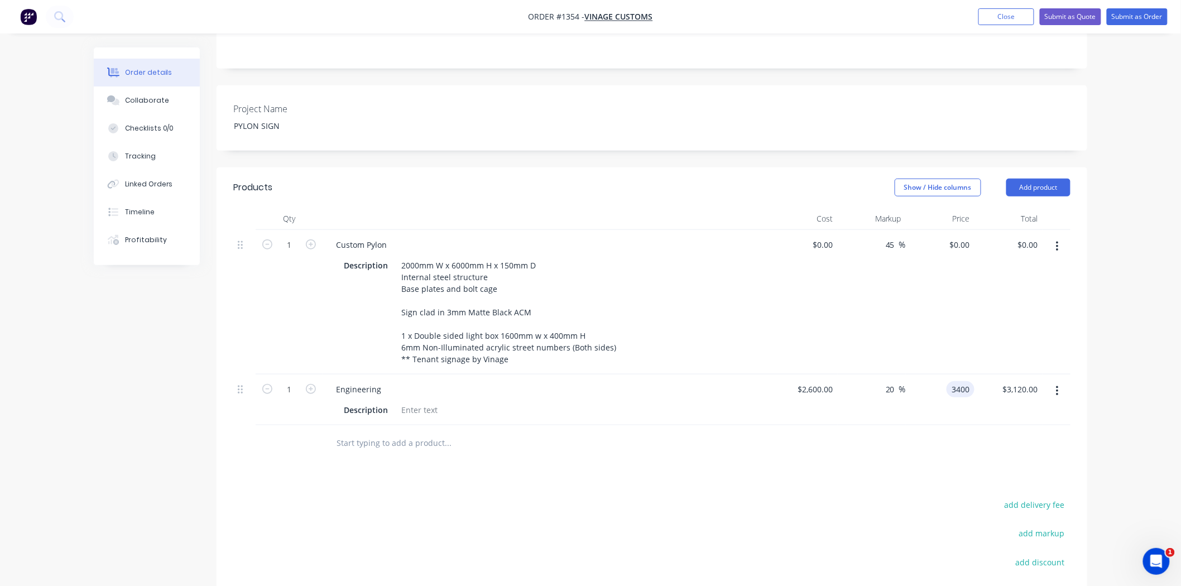
type input "$3,400.00"
click at [406, 402] on div at bounding box center [419, 410] width 45 height 16
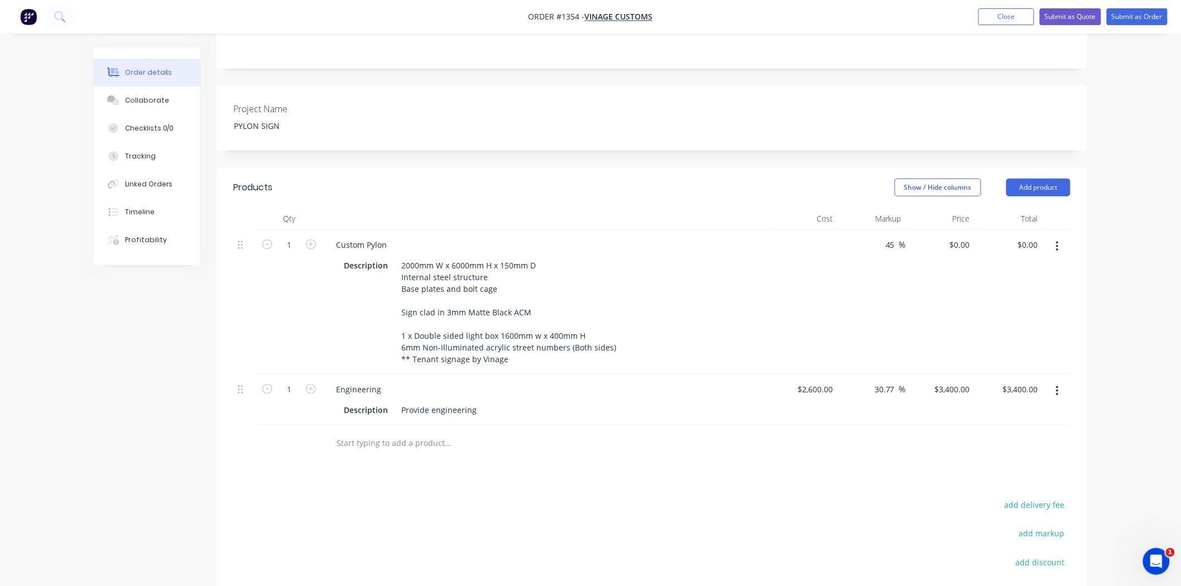
click at [813, 230] on div "$0.00" at bounding box center [803, 302] width 69 height 145
type input "$8,500.00"
type input "$12,325.00"
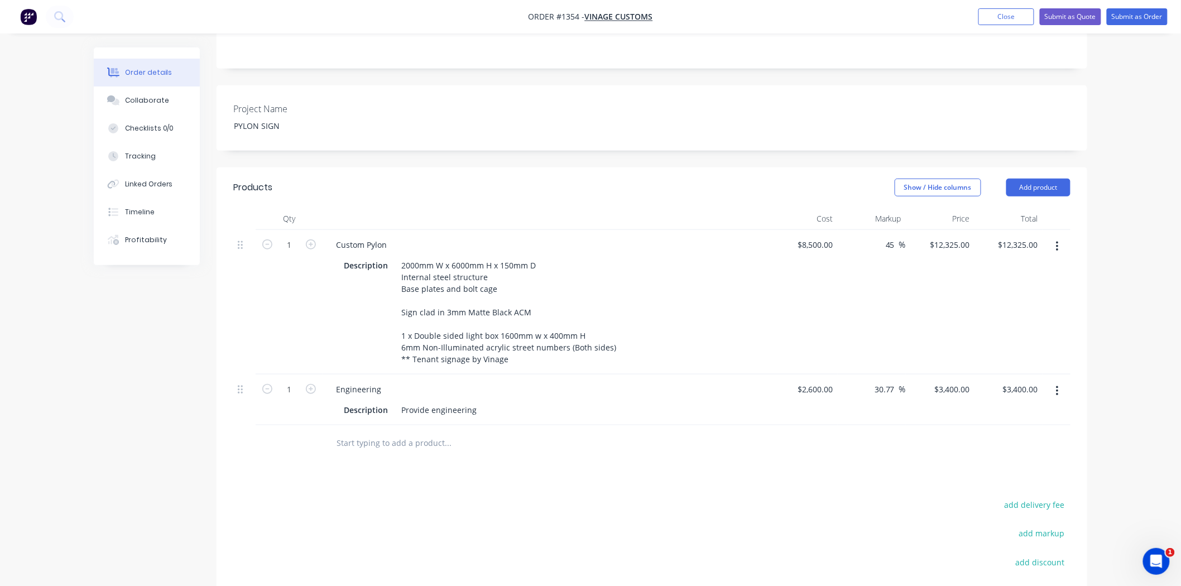
click at [765, 481] on div "Products Show / Hide columns Add product Qty Cost Markup Price Total 1 Custom P…" at bounding box center [652, 448] width 871 height 562
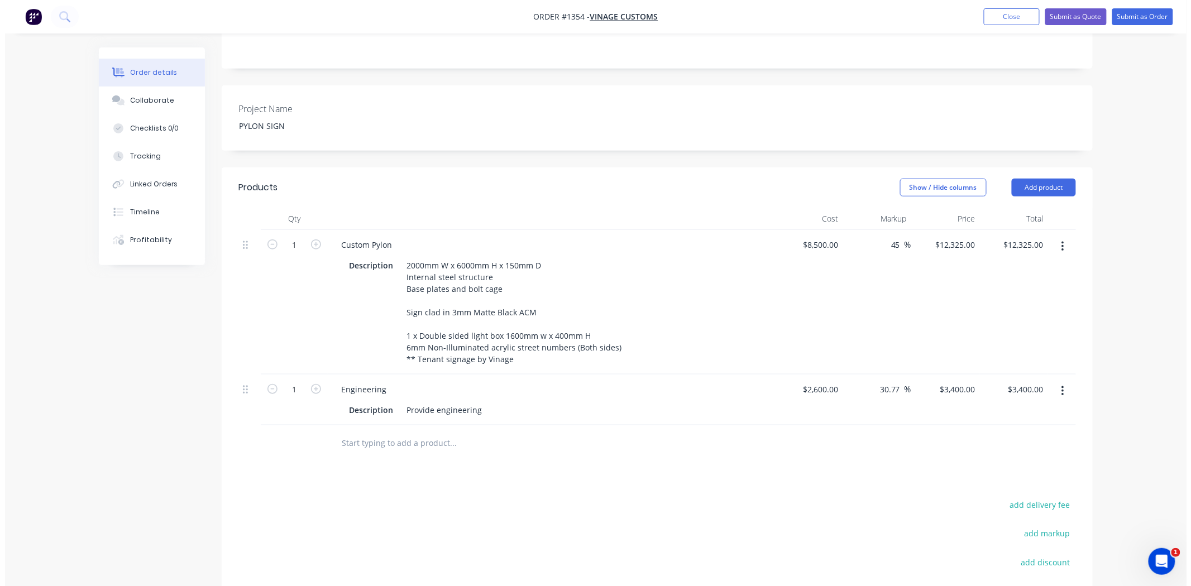
scroll to position [0, 0]
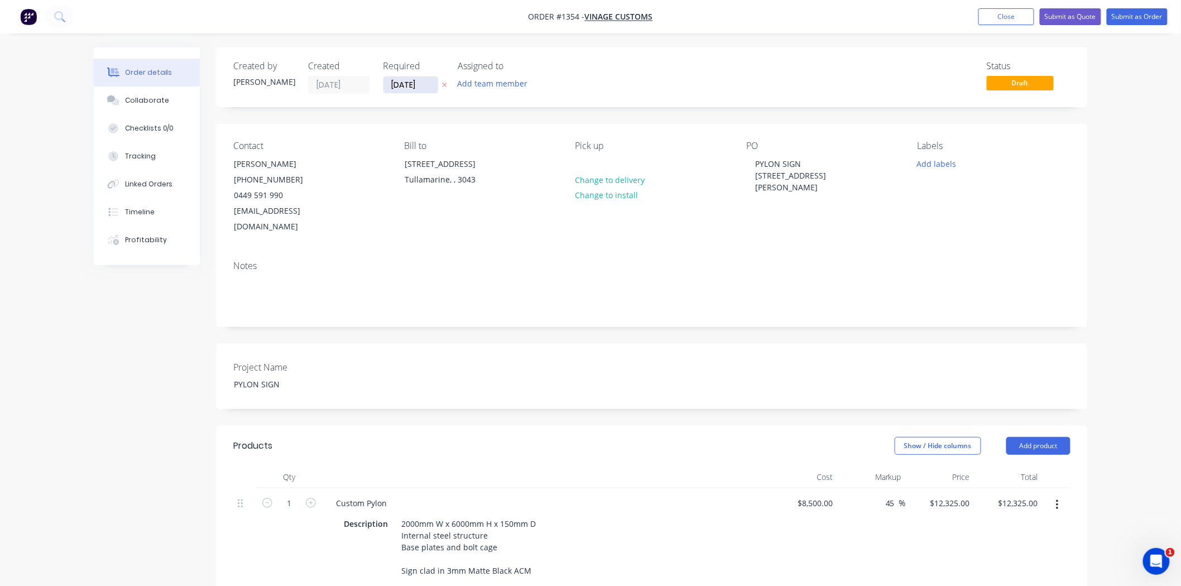
click at [395, 82] on input "[DATE]" at bounding box center [411, 84] width 55 height 17
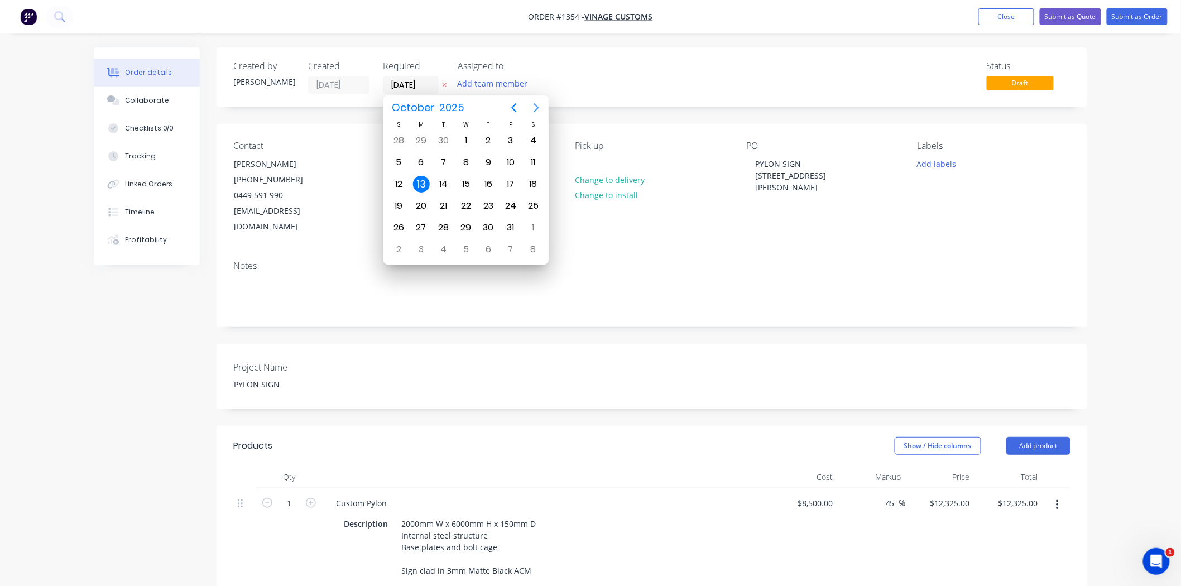
click at [536, 105] on icon "Next page" at bounding box center [536, 107] width 5 height 9
click at [426, 243] on div "1" at bounding box center [421, 249] width 17 height 17
type input "[DATE]"
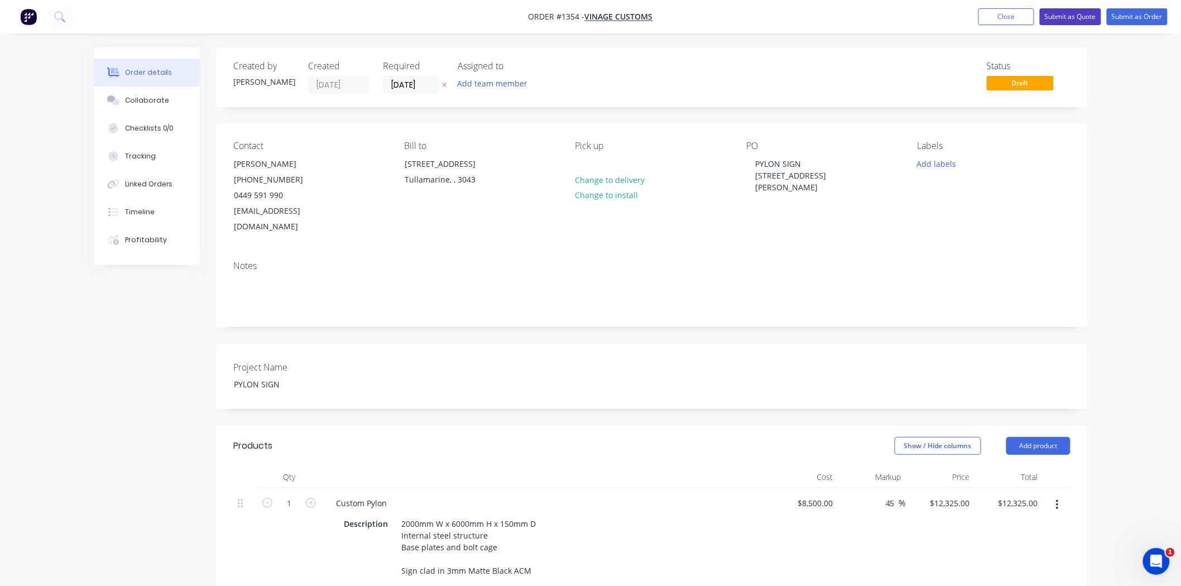
click at [1075, 18] on button "Submit as Quote" at bounding box center [1070, 16] width 61 height 17
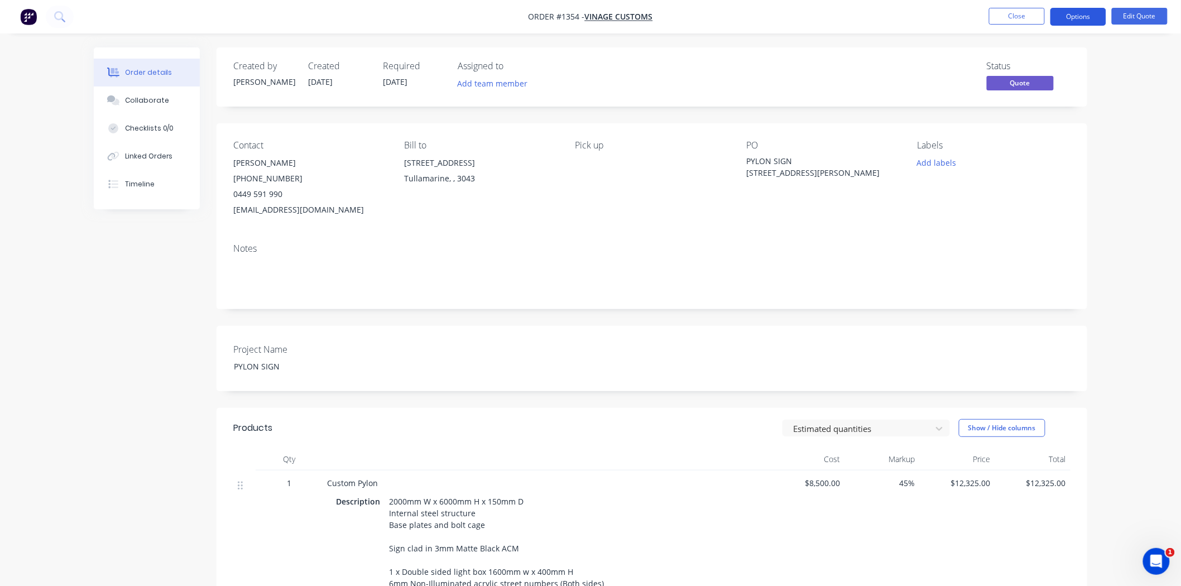
click at [1074, 18] on button "Options" at bounding box center [1079, 17] width 56 height 18
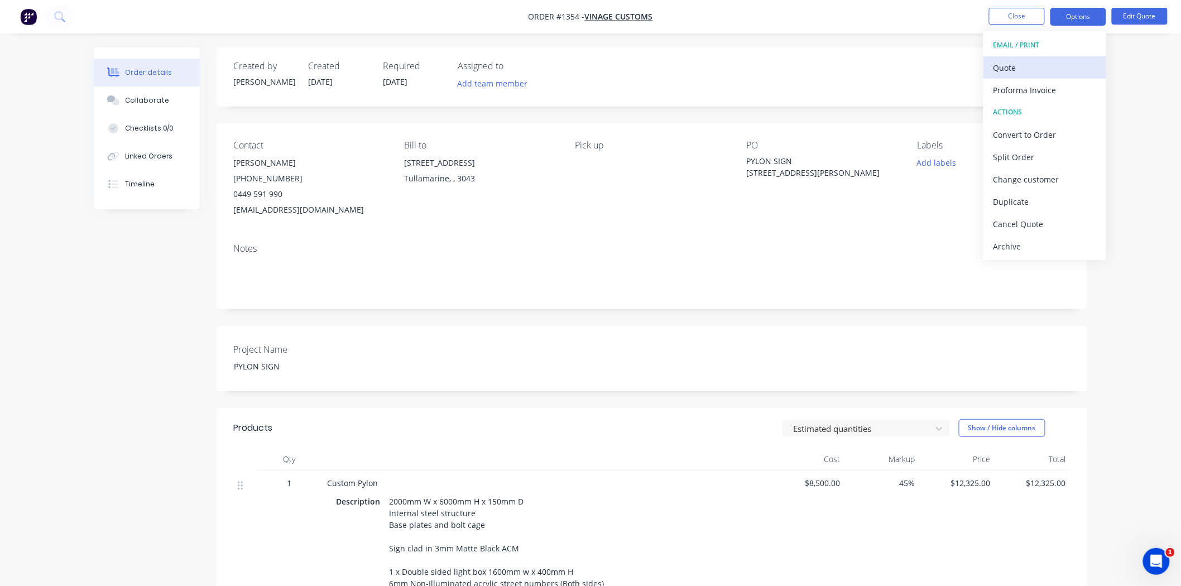
click at [1023, 61] on div "Quote" at bounding box center [1045, 68] width 103 height 16
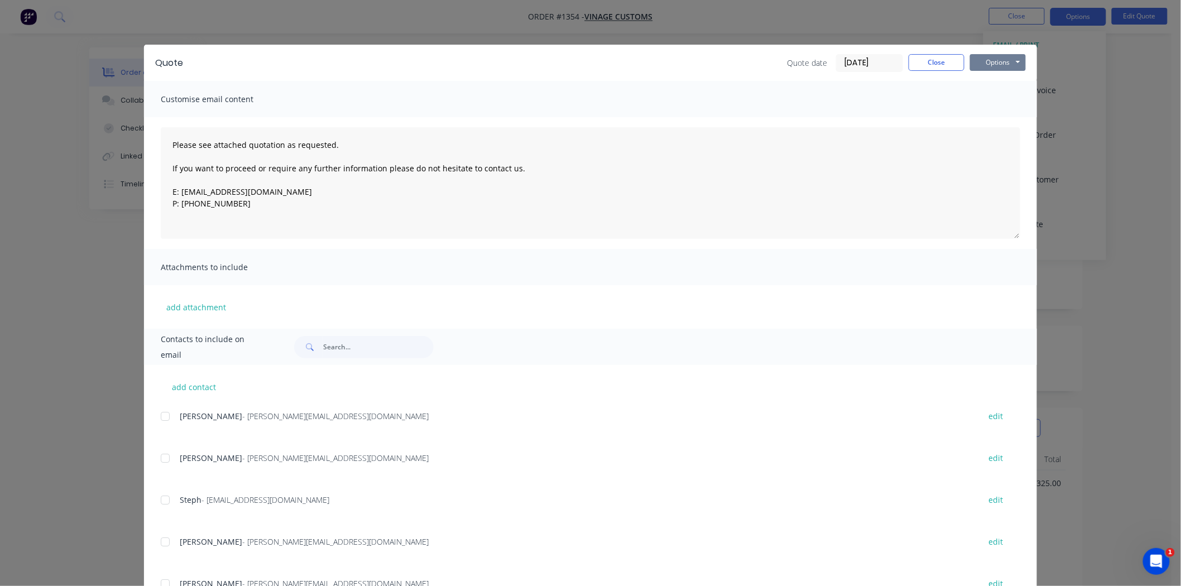
click at [996, 63] on button "Options" at bounding box center [998, 62] width 56 height 17
click at [990, 99] on button "Print" at bounding box center [1005, 101] width 71 height 18
click at [933, 59] on button "Close" at bounding box center [937, 62] width 56 height 17
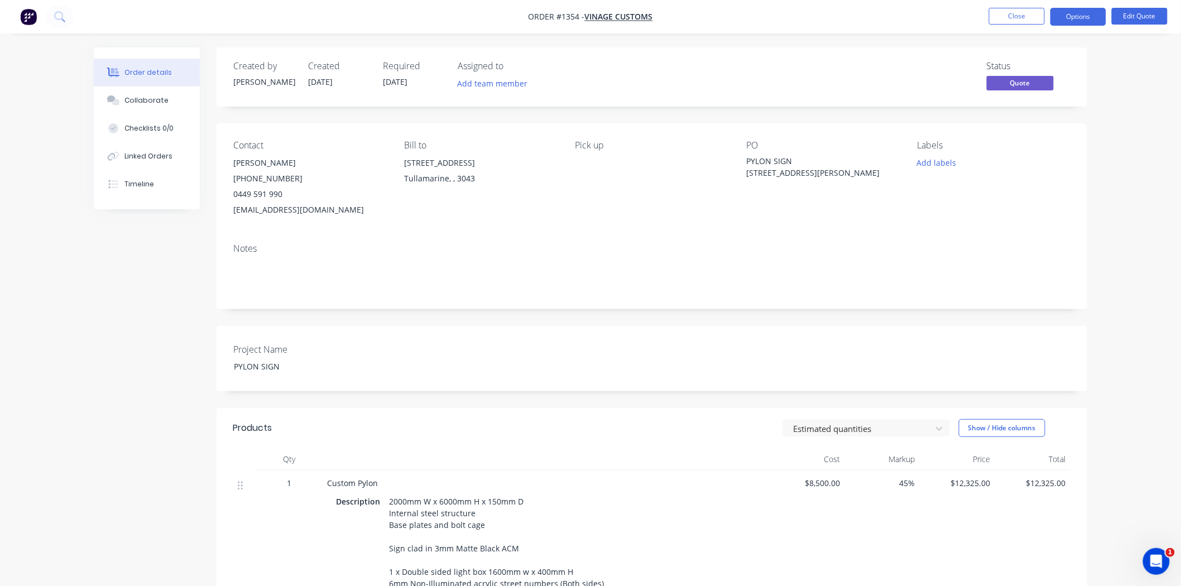
click at [1001, 25] on li "Close" at bounding box center [1017, 17] width 56 height 18
click at [1008, 9] on button "Close" at bounding box center [1017, 16] width 56 height 17
